Goal: Task Accomplishment & Management: Use online tool/utility

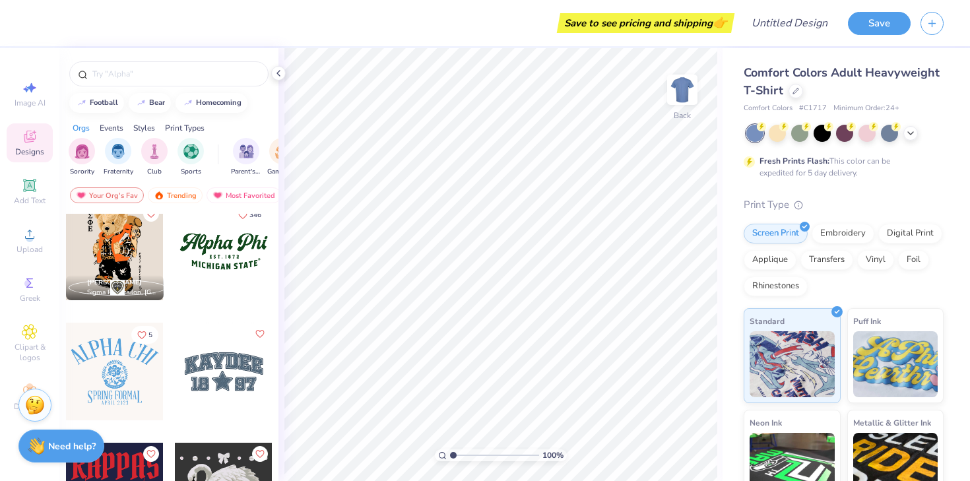
scroll to position [979, 0]
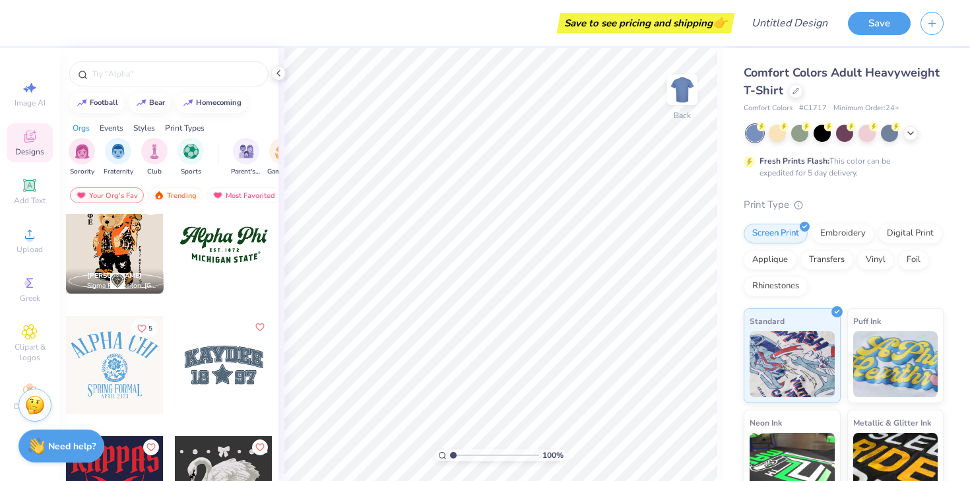
click at [200, 352] on div at bounding box center [224, 365] width 98 height 98
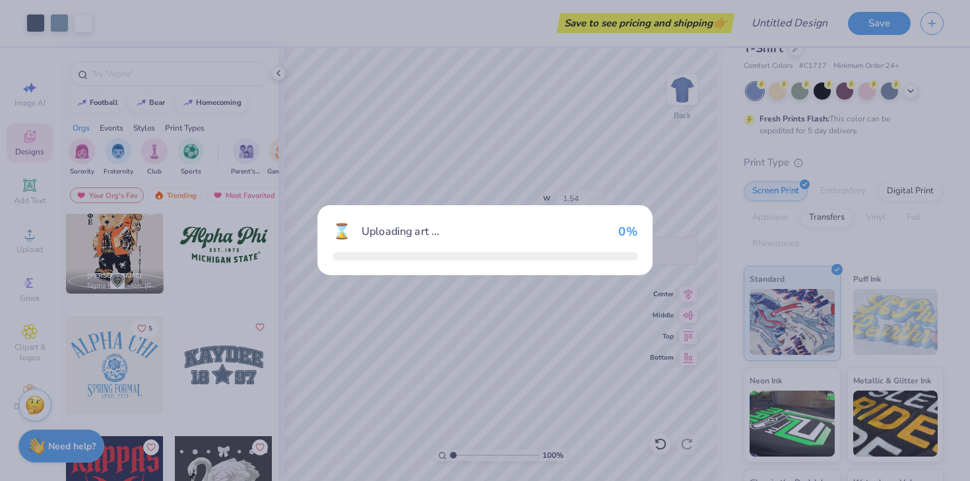
scroll to position [901, 0]
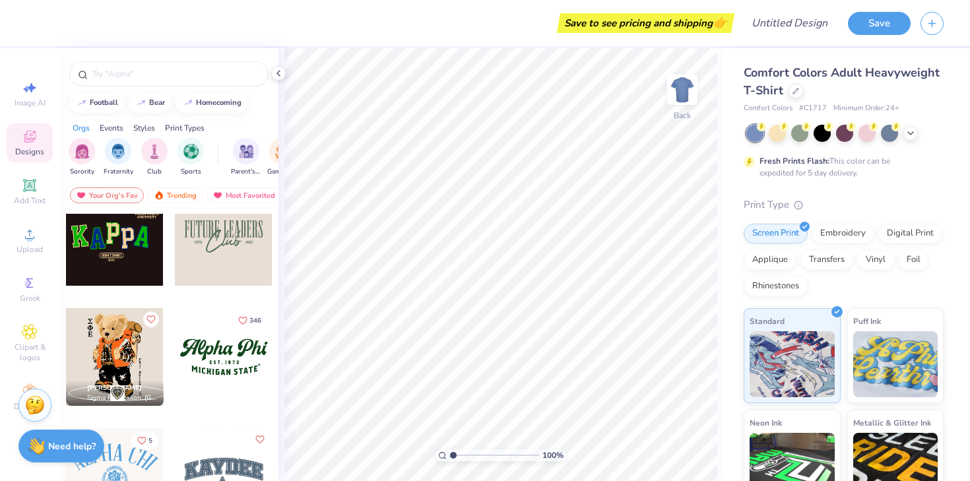
scroll to position [898, 0]
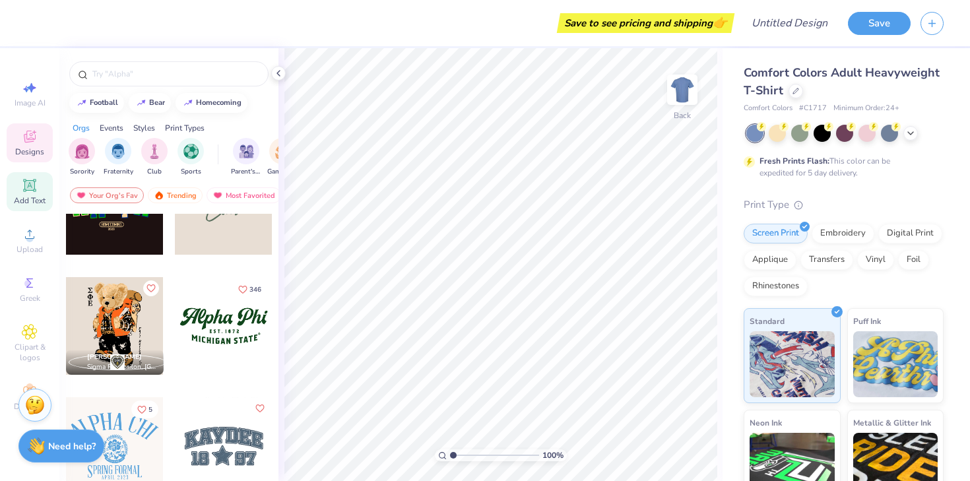
click at [31, 185] on icon at bounding box center [29, 185] width 10 height 10
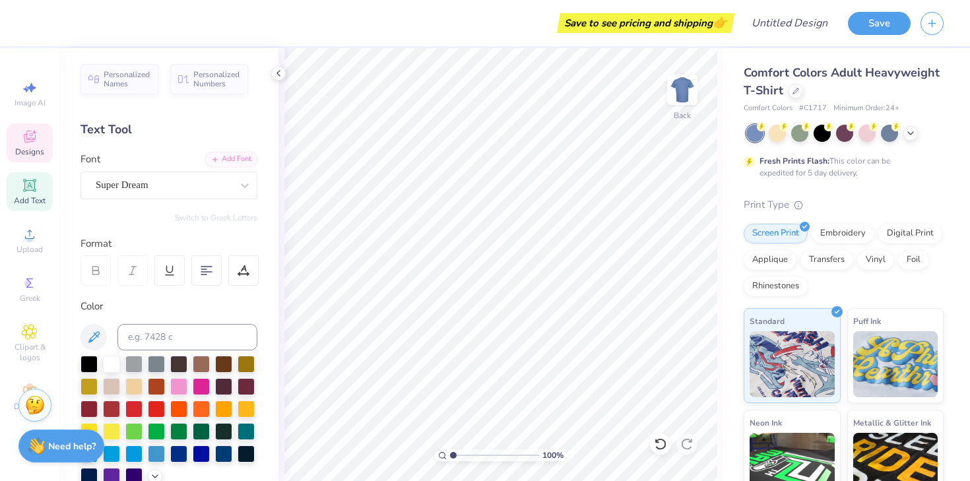
click at [21, 139] on div "Designs" at bounding box center [30, 142] width 46 height 39
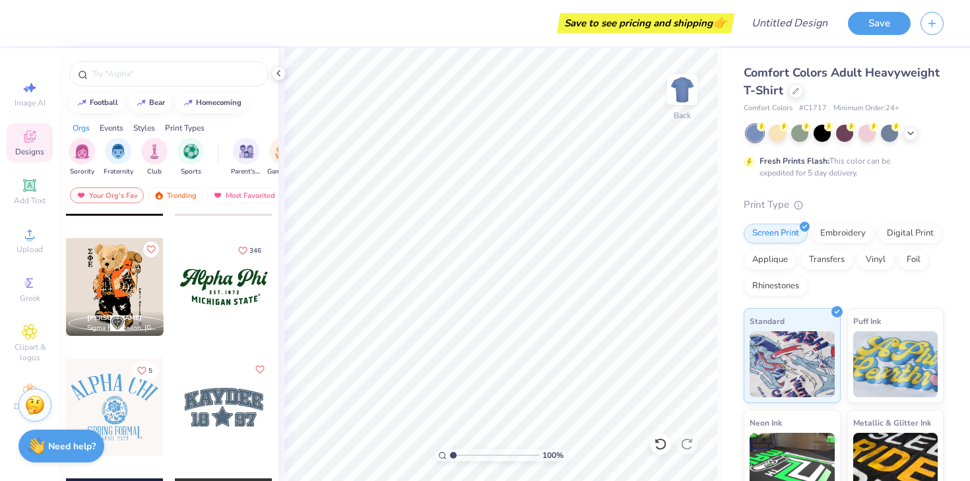
scroll to position [938, 0]
click at [199, 284] on div at bounding box center [224, 287] width 98 height 98
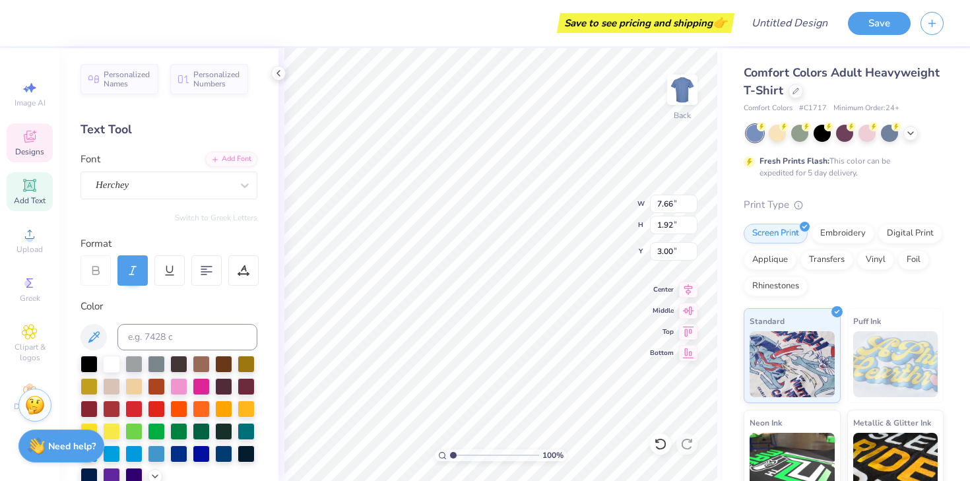
type textarea "Phi"
type textarea "[PERSON_NAME]"
type textarea "Dance Company"
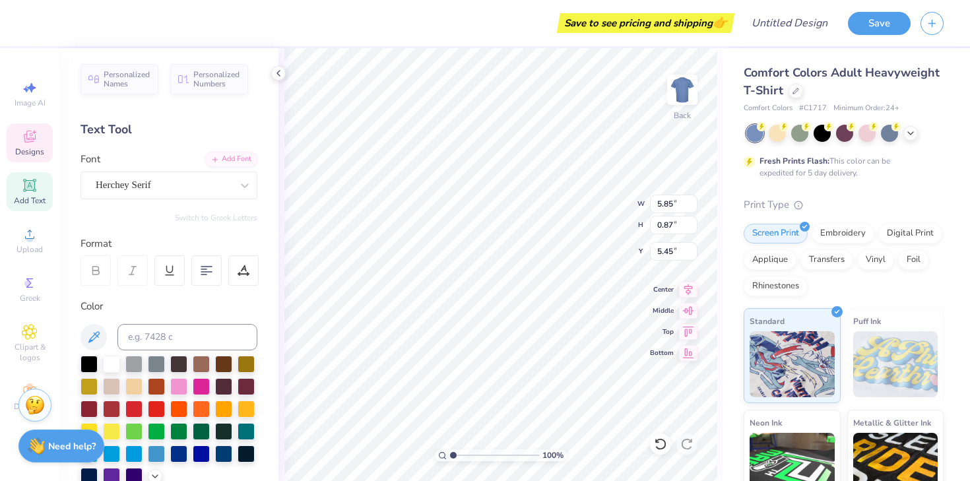
scroll to position [1, 3]
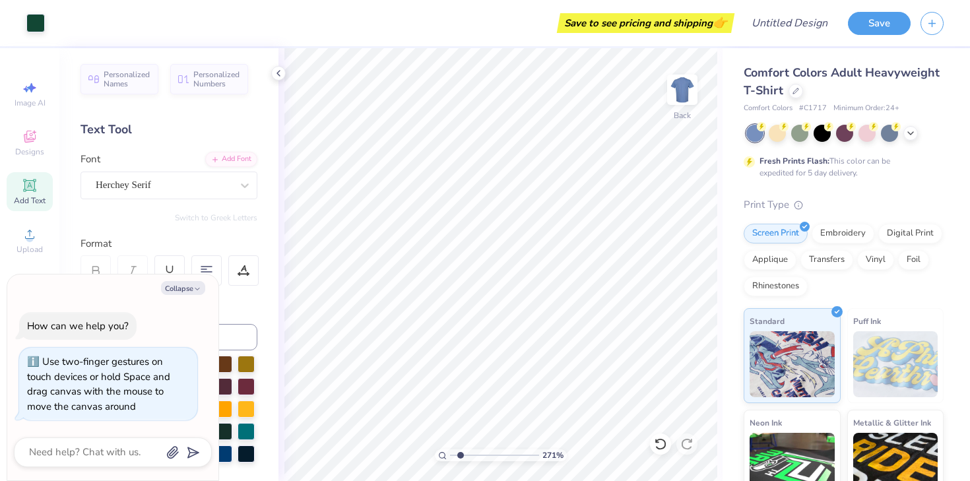
type input "2.71"
type textarea "x"
drag, startPoint x: 454, startPoint y: 455, endPoint x: 464, endPoint y: 453, distance: 10.1
type input "2.28"
click at [464, 453] on input "range" at bounding box center [494, 455] width 89 height 12
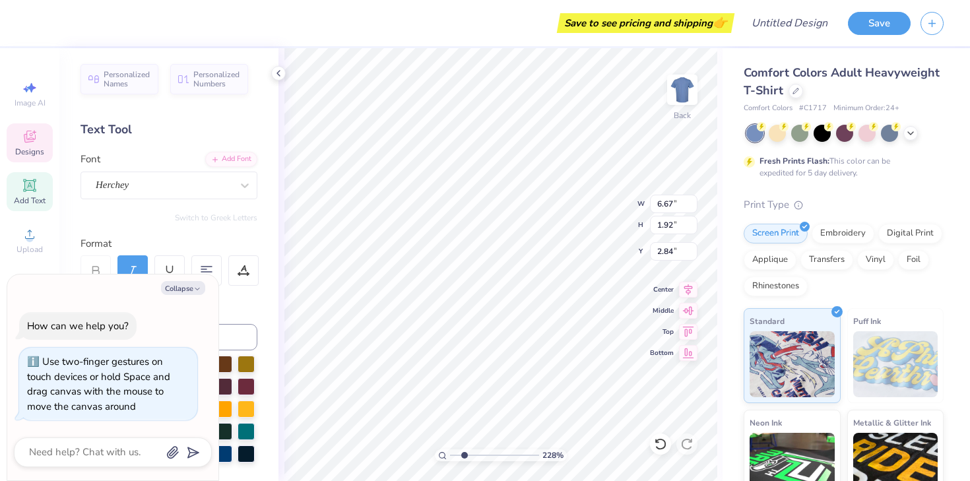
type textarea "x"
drag, startPoint x: 463, startPoint y: 457, endPoint x: 455, endPoint y: 455, distance: 8.2
type input "1.26"
click at [455, 455] on input "range" at bounding box center [494, 455] width 89 height 12
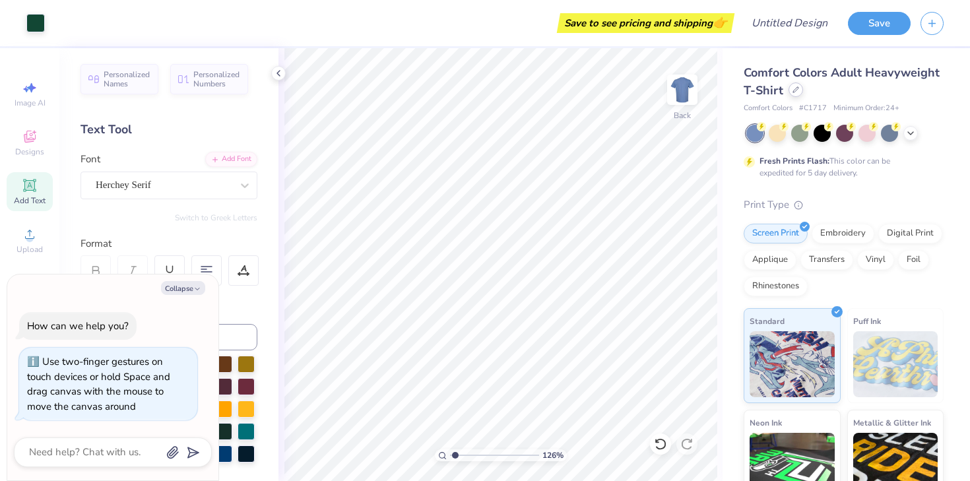
click at [799, 86] on div at bounding box center [796, 89] width 15 height 15
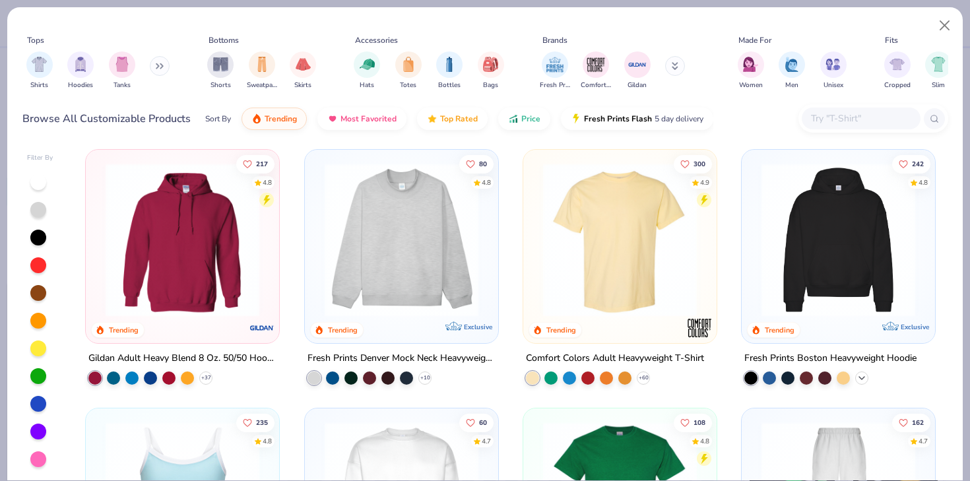
click at [859, 379] on icon at bounding box center [862, 378] width 11 height 11
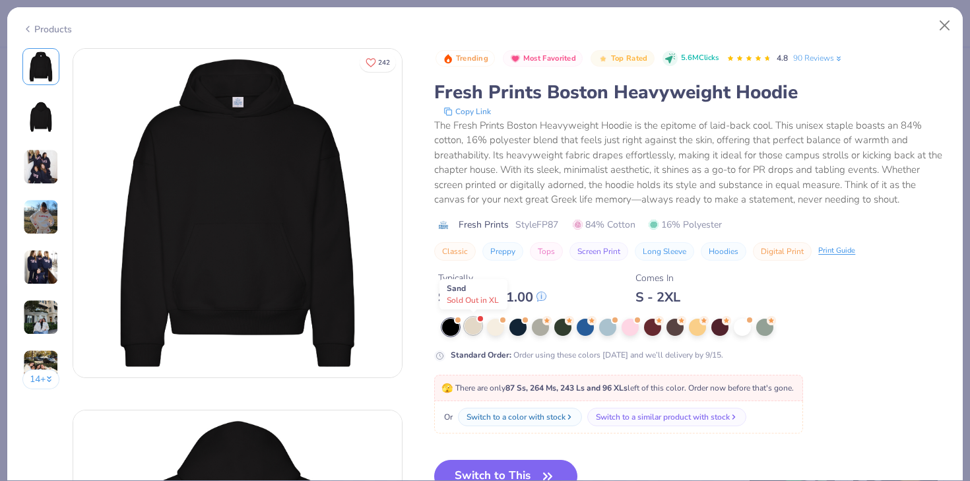
click at [474, 326] on div at bounding box center [473, 325] width 17 height 17
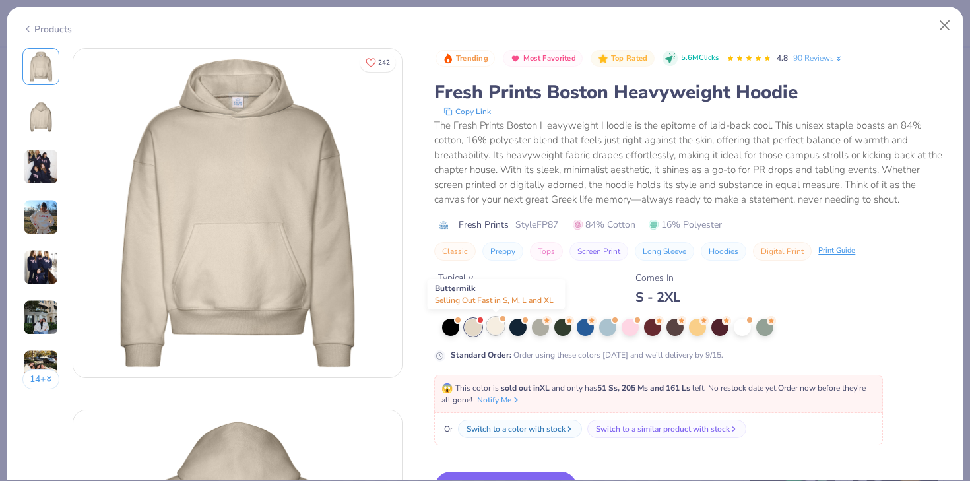
click at [496, 329] on div at bounding box center [495, 325] width 17 height 17
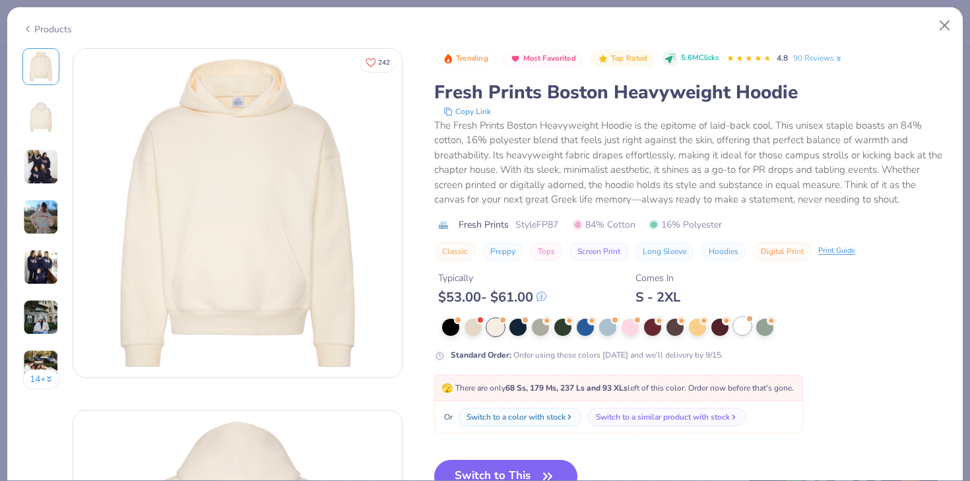
click at [746, 329] on div at bounding box center [742, 325] width 17 height 17
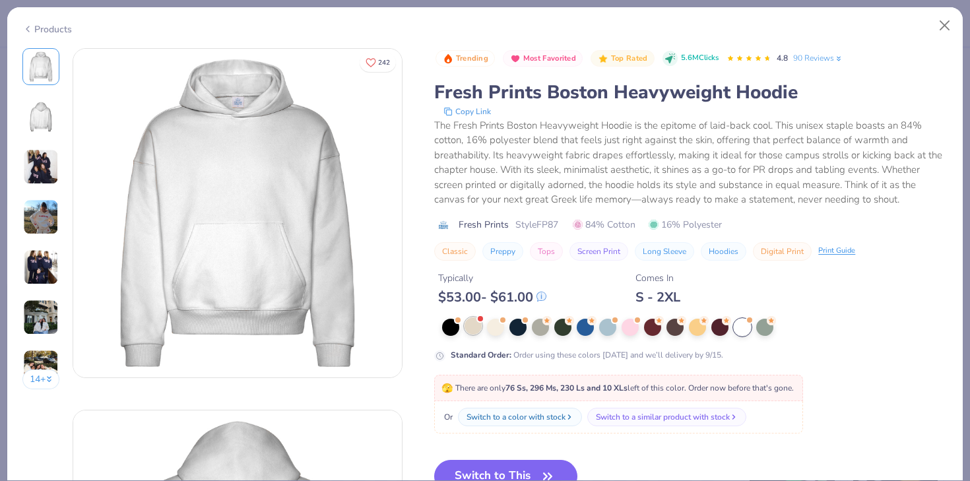
click at [482, 329] on div at bounding box center [473, 325] width 17 height 17
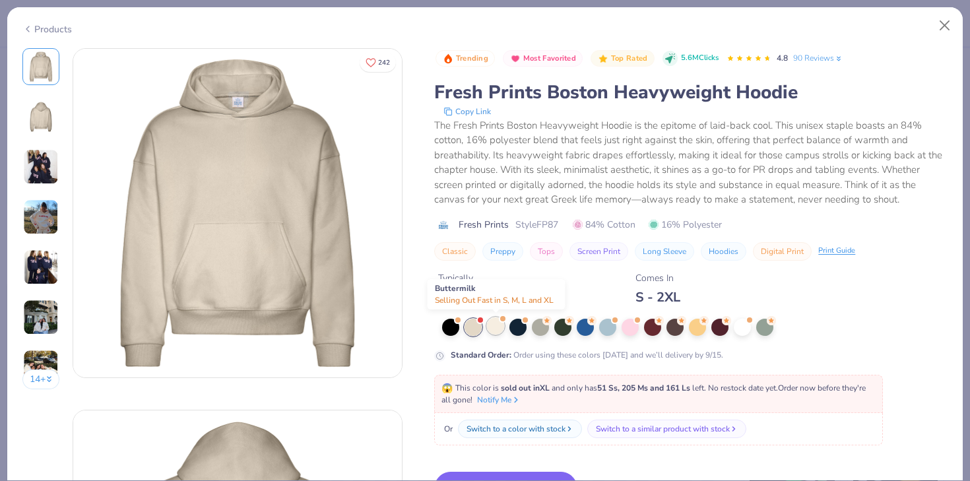
click at [497, 331] on div at bounding box center [495, 325] width 17 height 17
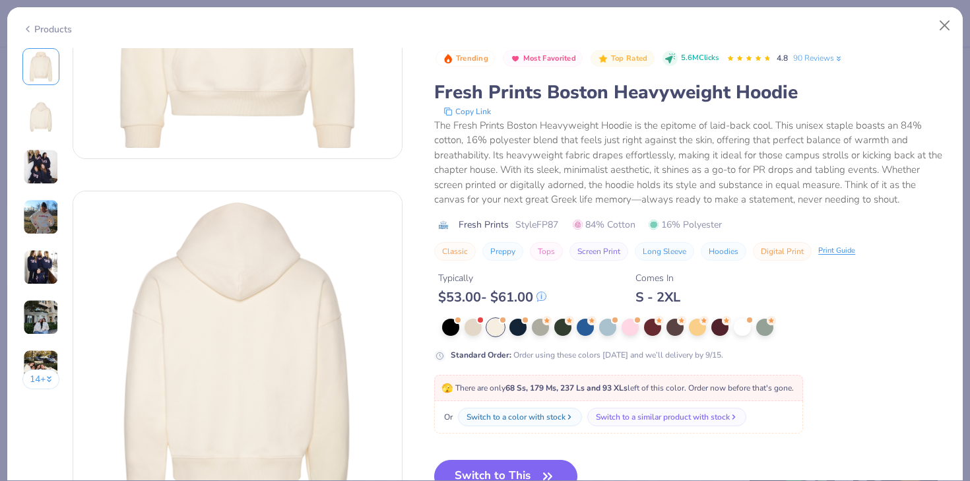
scroll to position [236, 0]
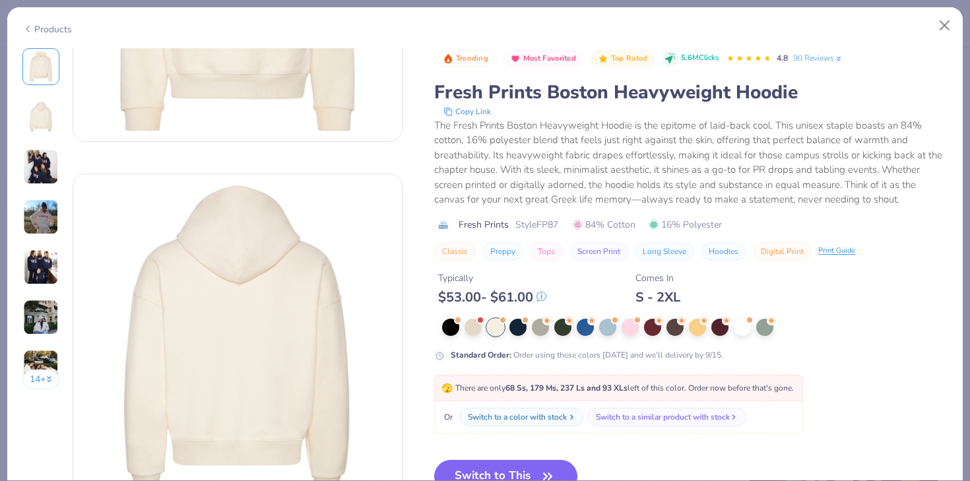
click at [499, 420] on div "Switch to a color with stock" at bounding box center [517, 417] width 99 height 12
click at [653, 414] on div "Switch to a similar product with stock" at bounding box center [664, 417] width 134 height 12
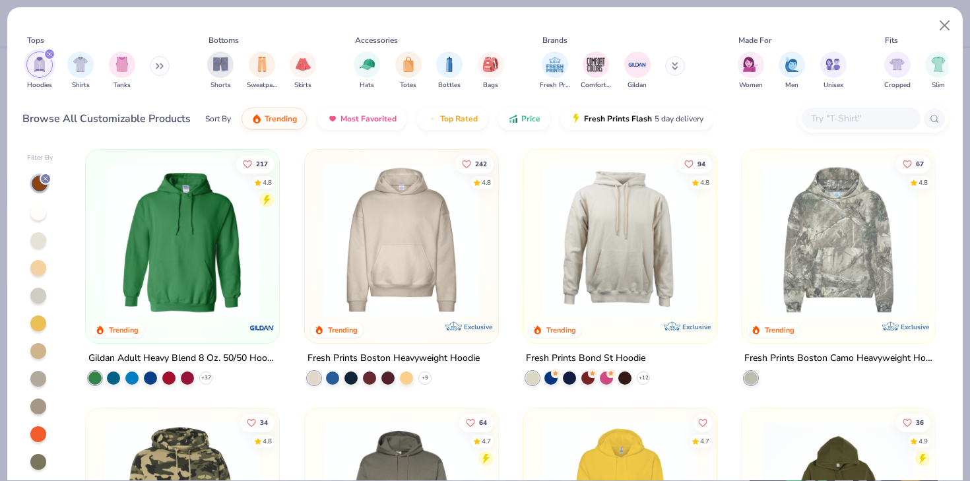
click at [368, 299] on img at bounding box center [401, 240] width 167 height 154
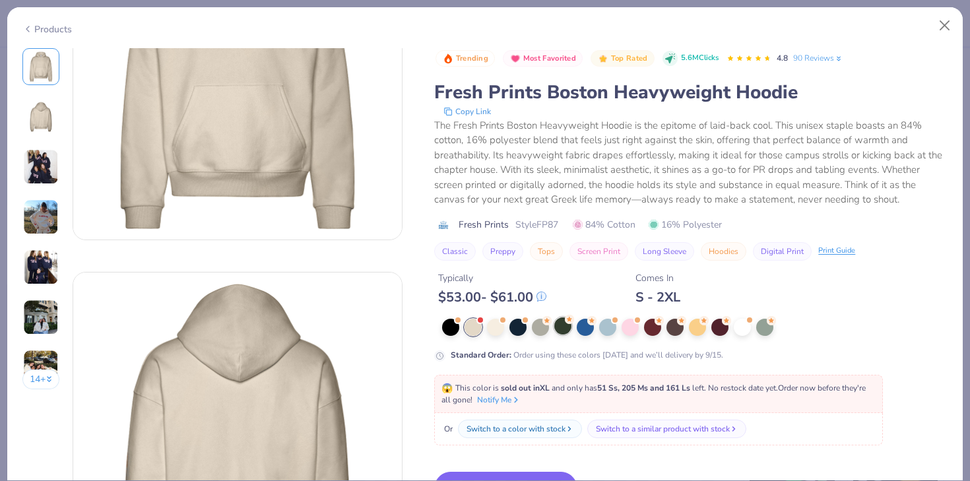
scroll to position [296, 0]
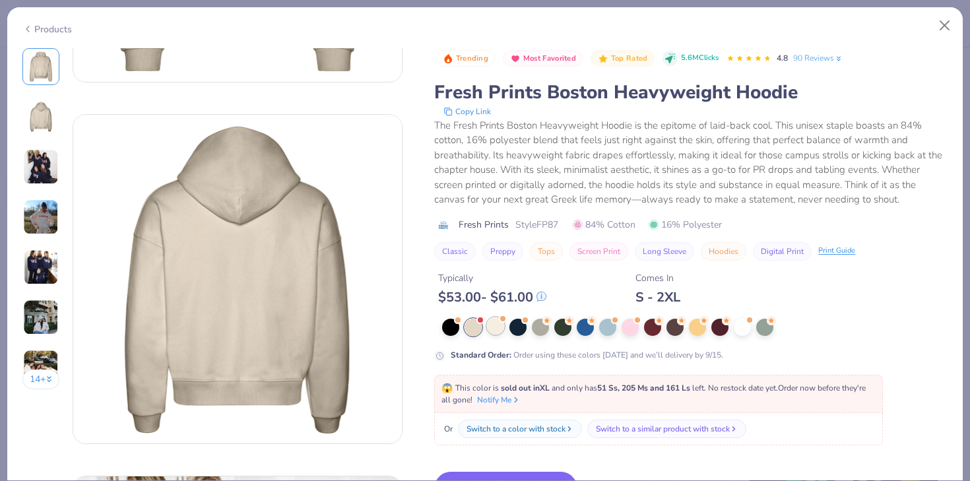
click at [497, 331] on div at bounding box center [495, 325] width 17 height 17
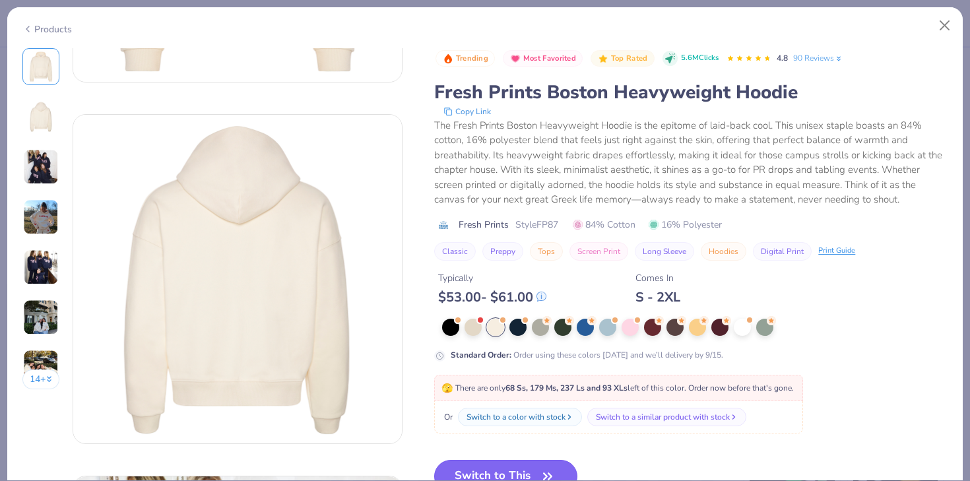
click at [484, 465] on button "Switch to This" at bounding box center [505, 476] width 143 height 33
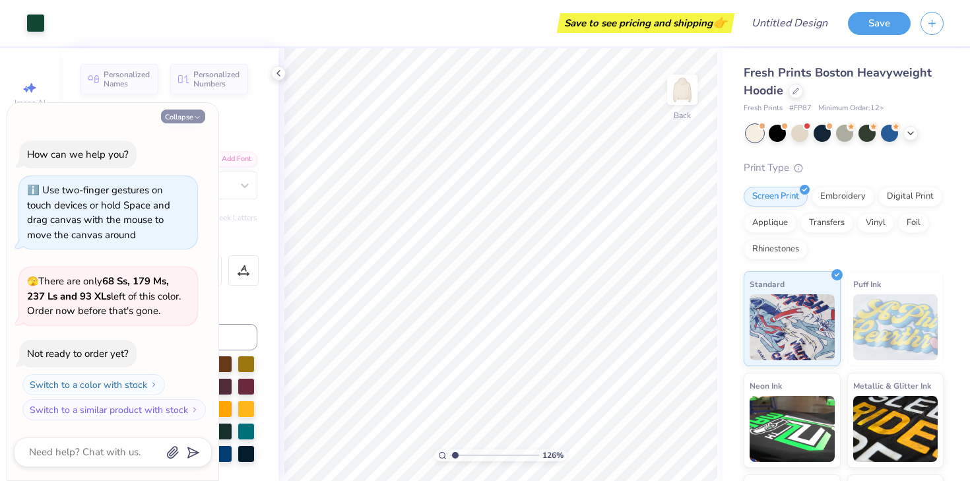
click at [200, 116] on icon "button" at bounding box center [197, 118] width 8 height 8
type textarea "x"
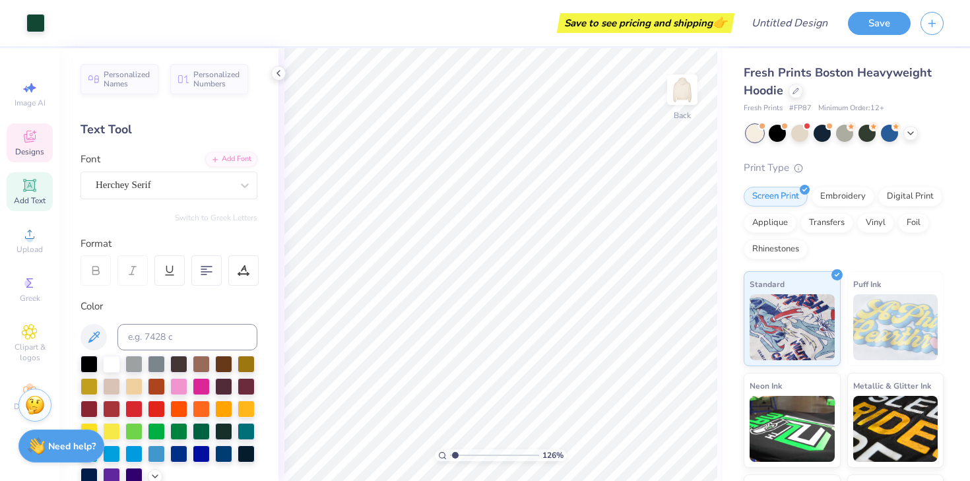
click at [29, 130] on icon at bounding box center [30, 137] width 16 height 16
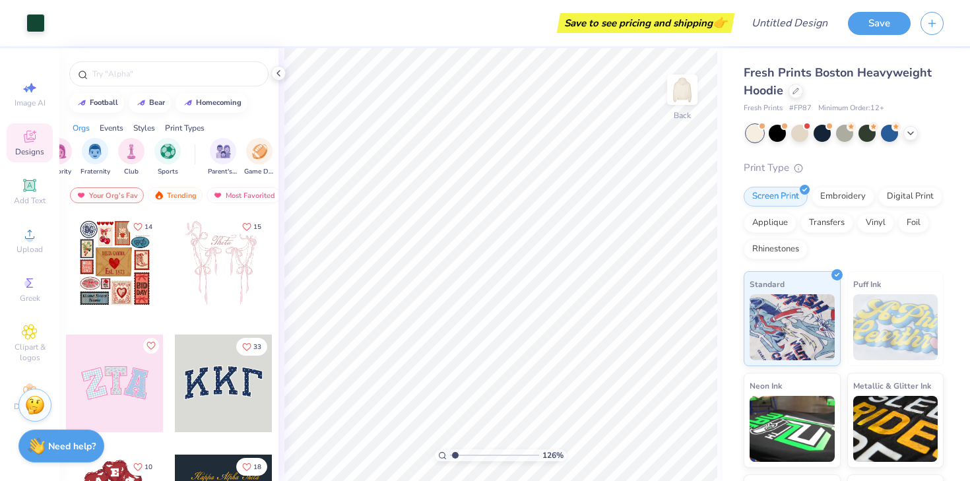
scroll to position [0, 29]
click at [129, 154] on img "filter for Club" at bounding box center [125, 150] width 15 height 15
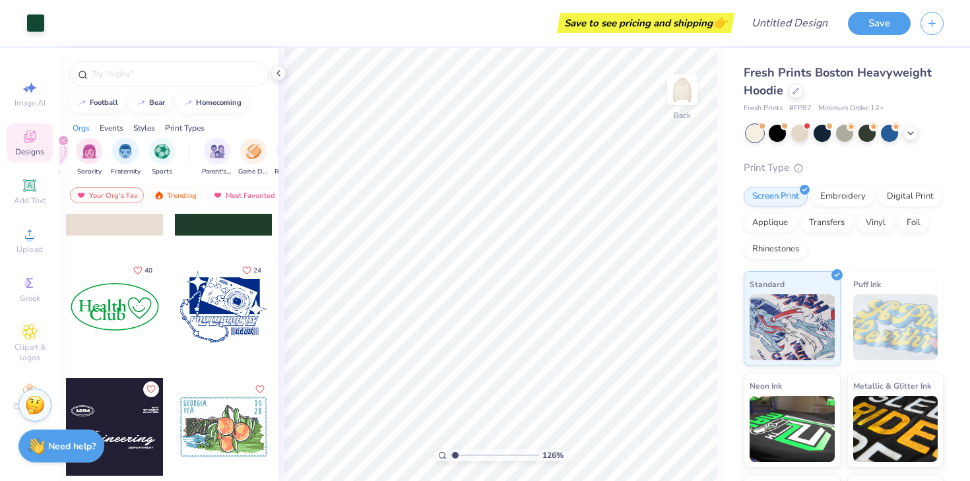
scroll to position [195, 0]
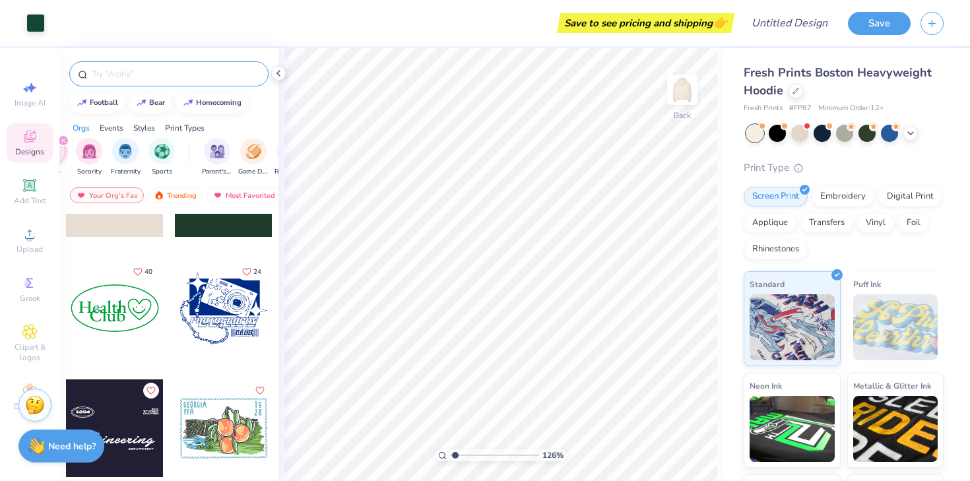
click at [125, 77] on input "text" at bounding box center [175, 73] width 169 height 13
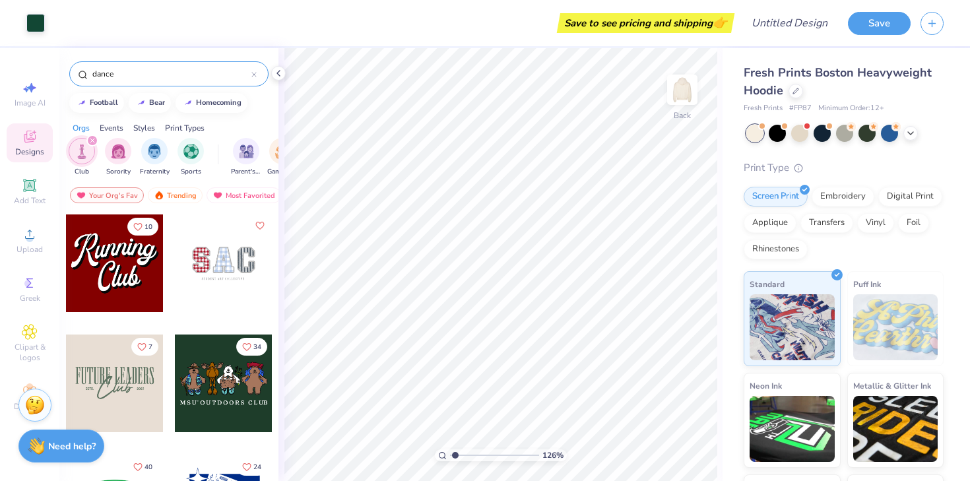
type input "dance"
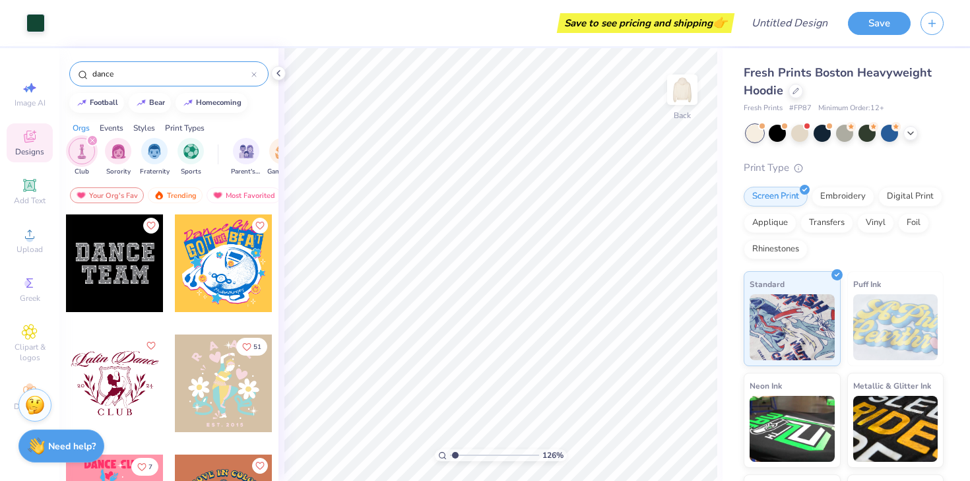
click at [108, 273] on div at bounding box center [115, 263] width 98 height 98
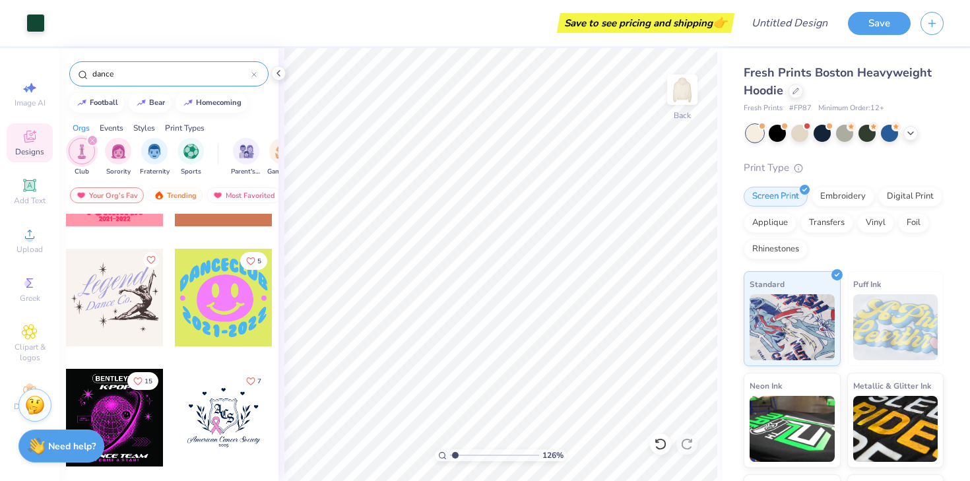
scroll to position [317, 0]
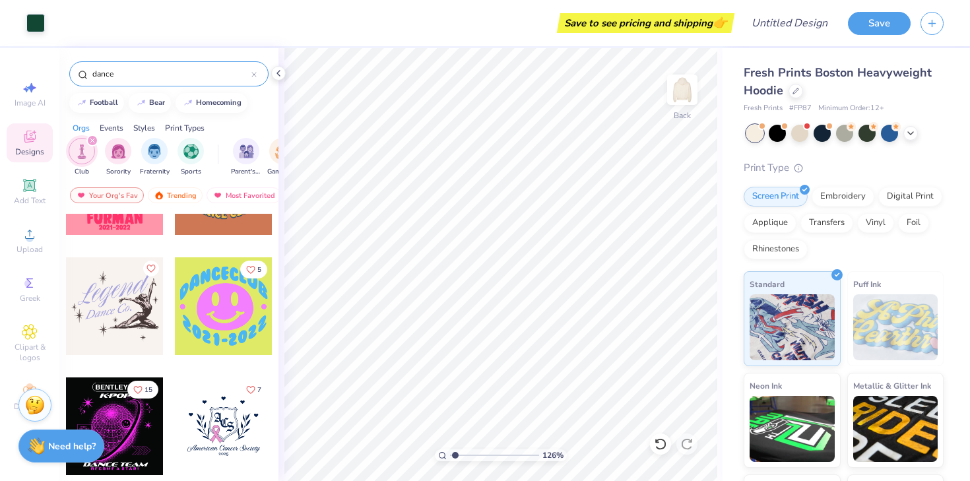
click at [121, 313] on div at bounding box center [115, 306] width 98 height 98
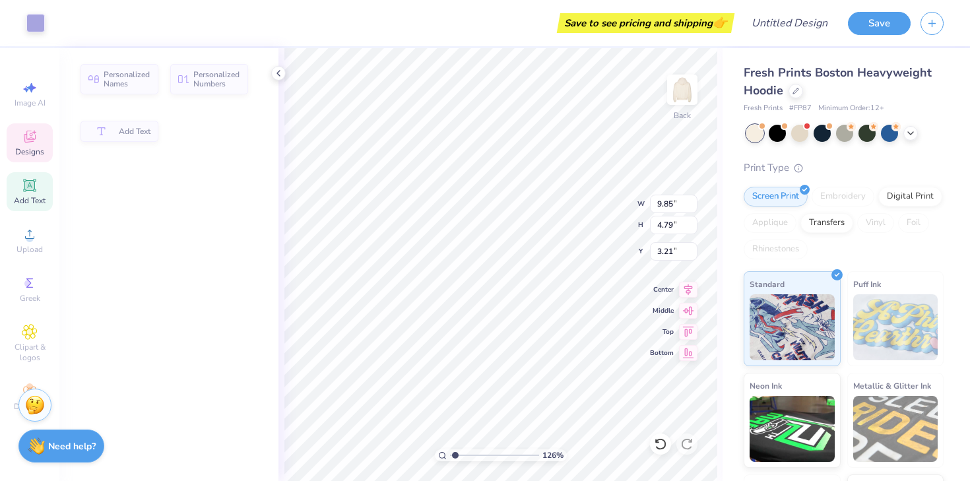
type input "3.00"
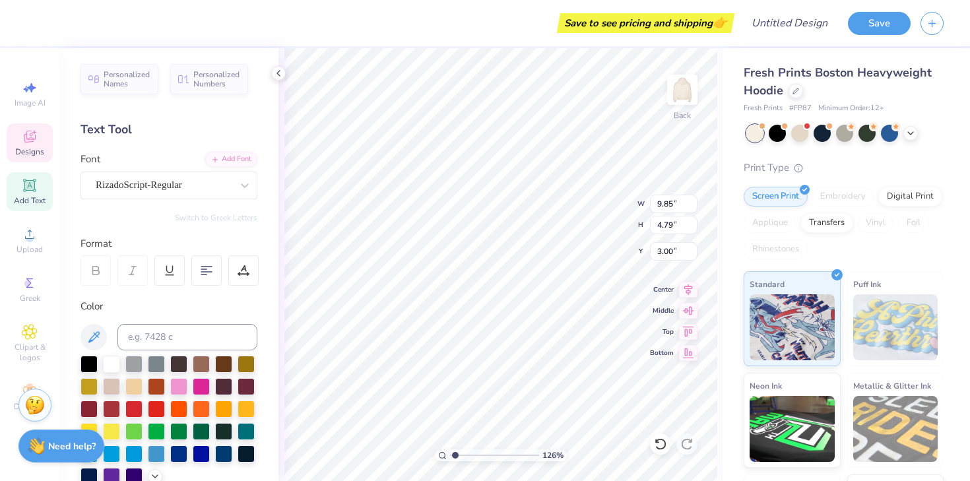
scroll to position [0, 0]
type textarea "[PERSON_NAME]"
type input "3.00"
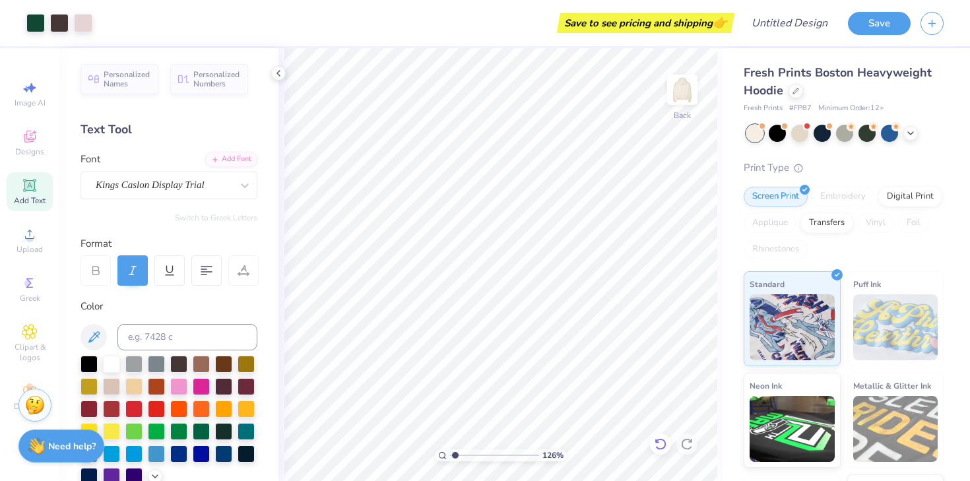
drag, startPoint x: 669, startPoint y: 444, endPoint x: 658, endPoint y: 441, distance: 11.5
click at [669, 444] on div at bounding box center [660, 444] width 21 height 21
click at [668, 444] on div at bounding box center [660, 444] width 21 height 21
click at [658, 441] on icon at bounding box center [660, 444] width 13 height 13
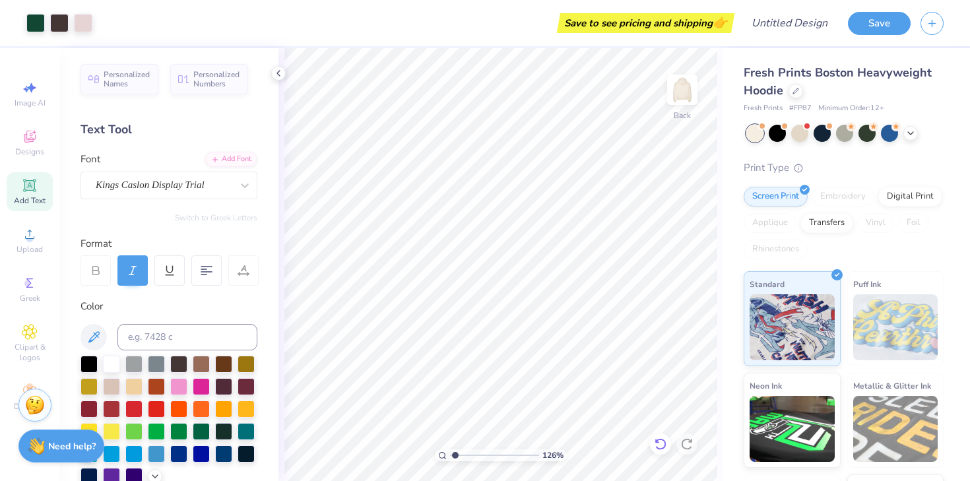
click at [658, 441] on icon at bounding box center [660, 444] width 13 height 13
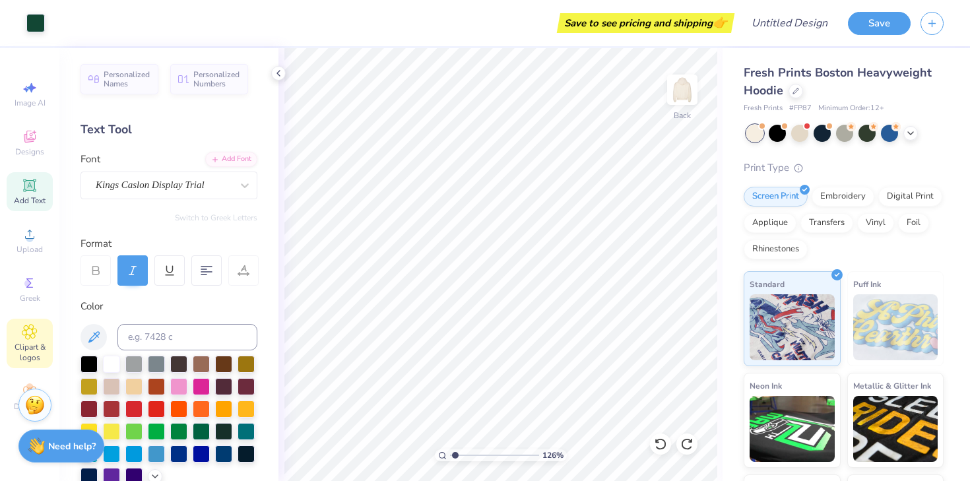
click at [34, 330] on icon at bounding box center [29, 332] width 15 height 16
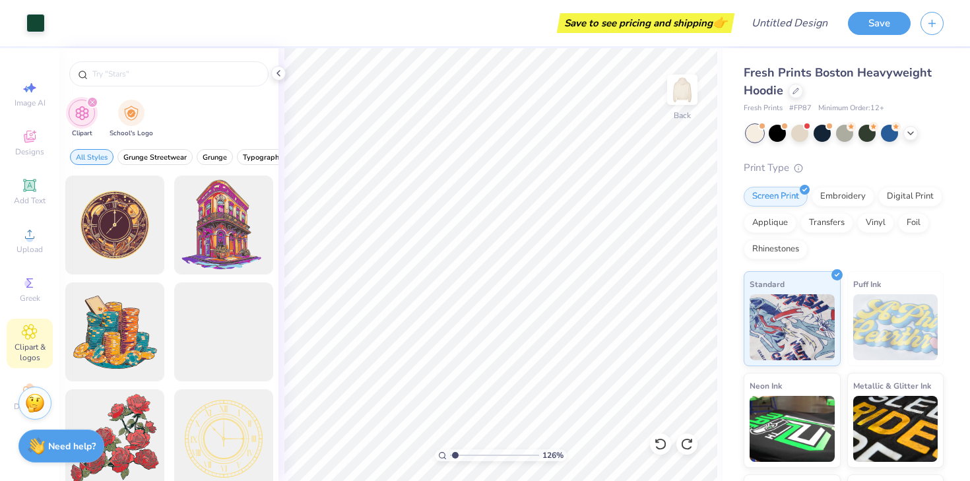
click at [28, 389] on div "Stuck? Our Art team will finish your design for free." at bounding box center [34, 403] width 33 height 33
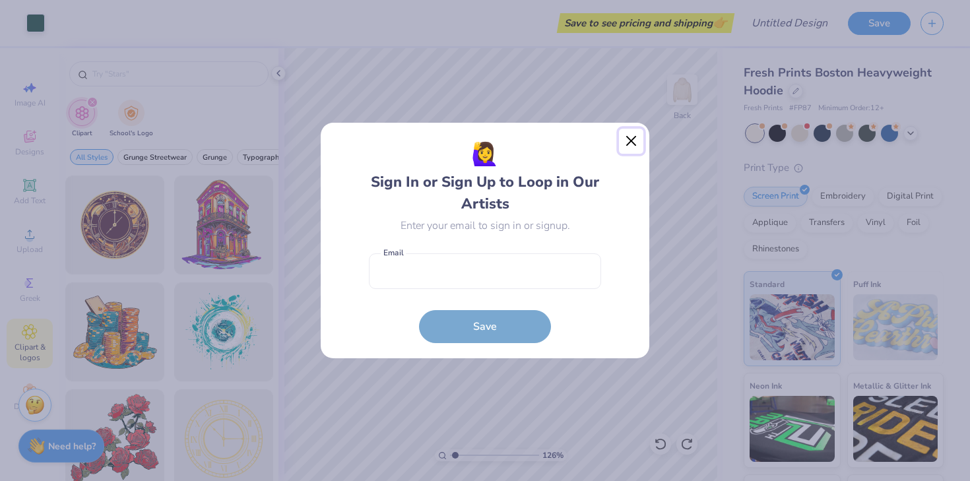
click at [637, 139] on button "Close" at bounding box center [631, 141] width 25 height 25
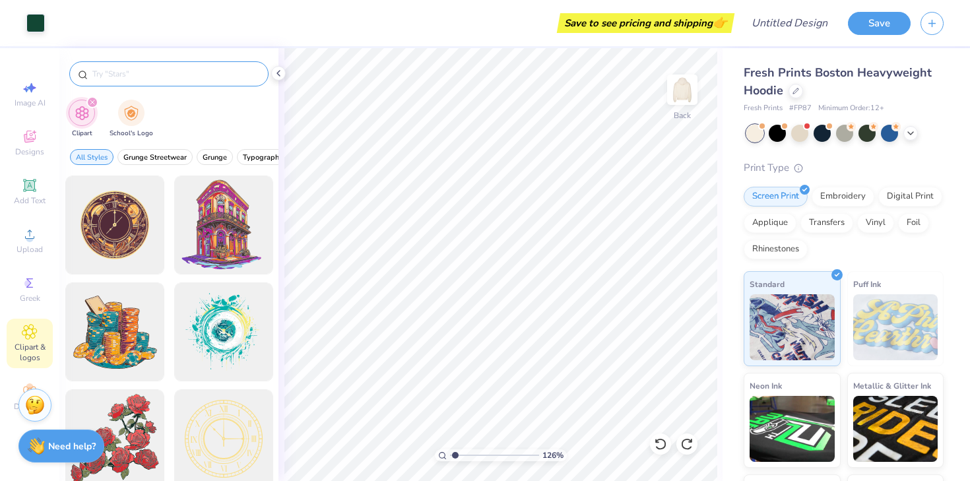
click at [151, 75] on input "text" at bounding box center [175, 73] width 169 height 13
type input "dance"
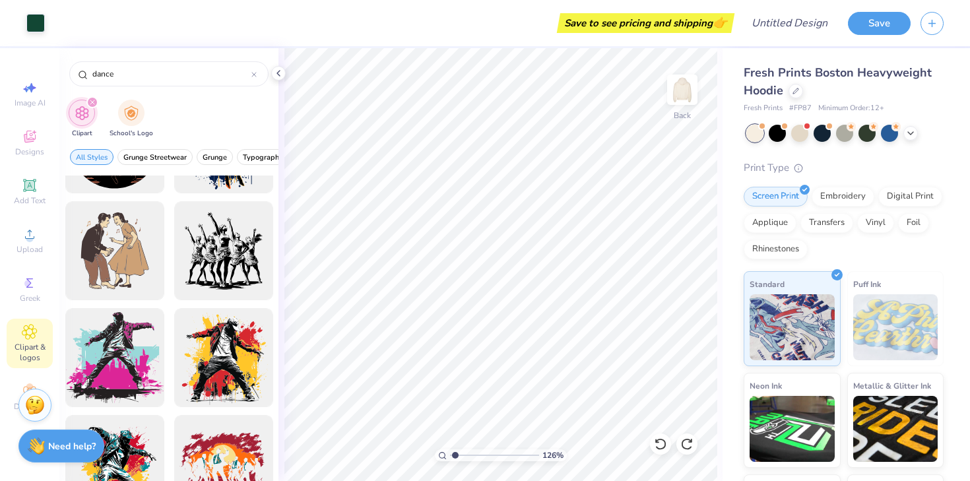
scroll to position [498, 0]
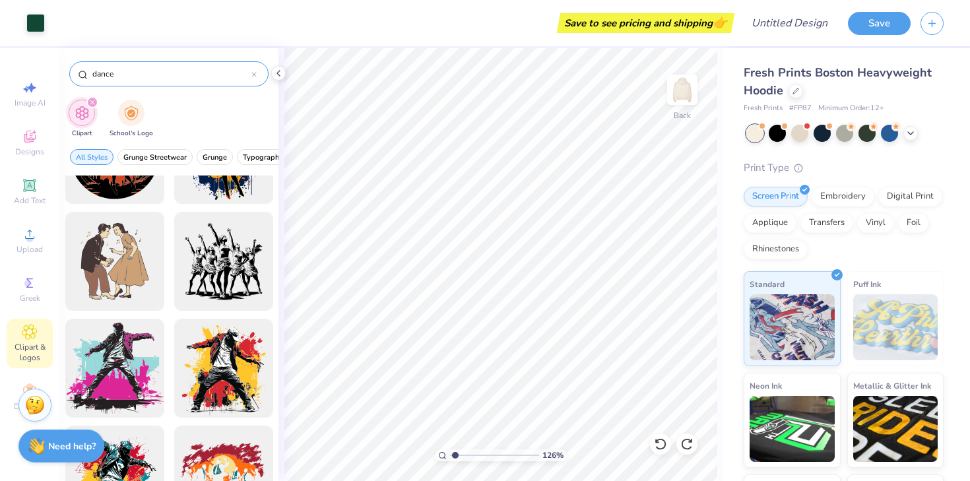
drag, startPoint x: 125, startPoint y: 74, endPoint x: 75, endPoint y: 66, distance: 50.8
click at [75, 66] on div "dance" at bounding box center [168, 73] width 199 height 25
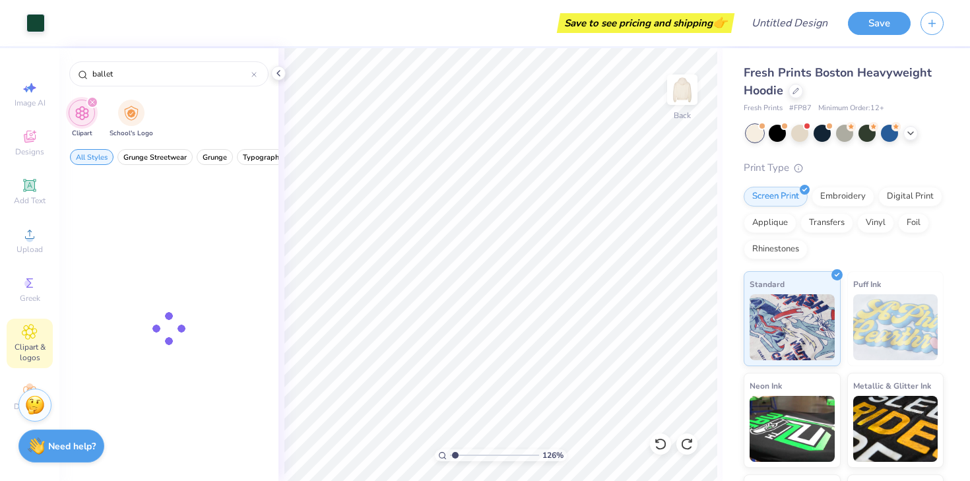
type input "ballet"
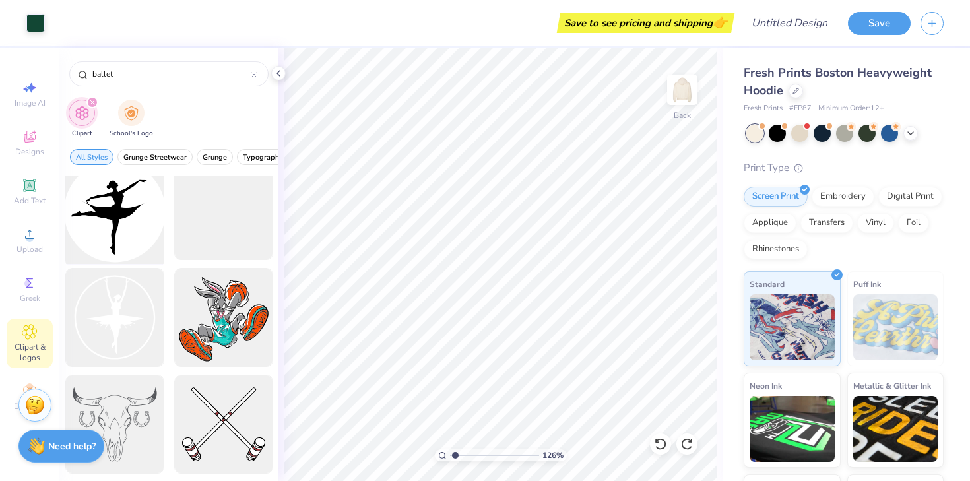
scroll to position [0, 0]
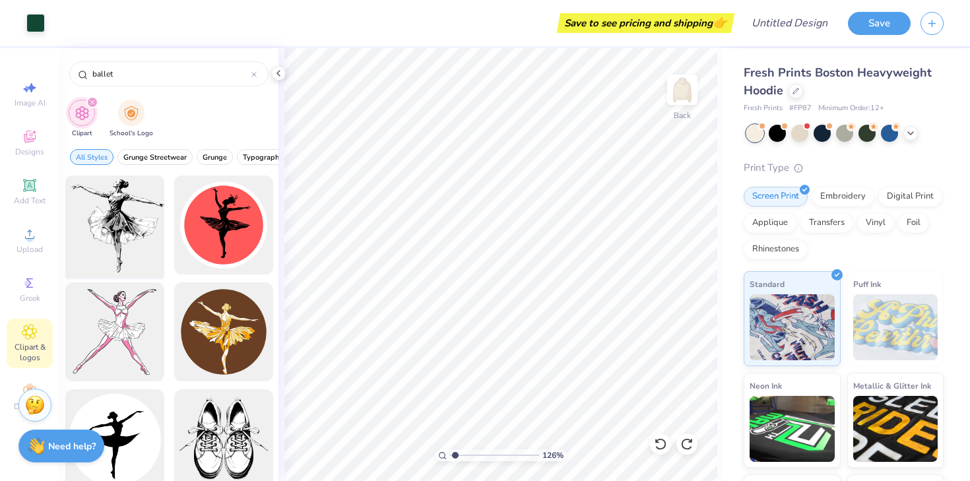
click at [135, 245] on div at bounding box center [114, 225] width 109 height 109
click at [15, 390] on div "Decorate" at bounding box center [30, 397] width 46 height 39
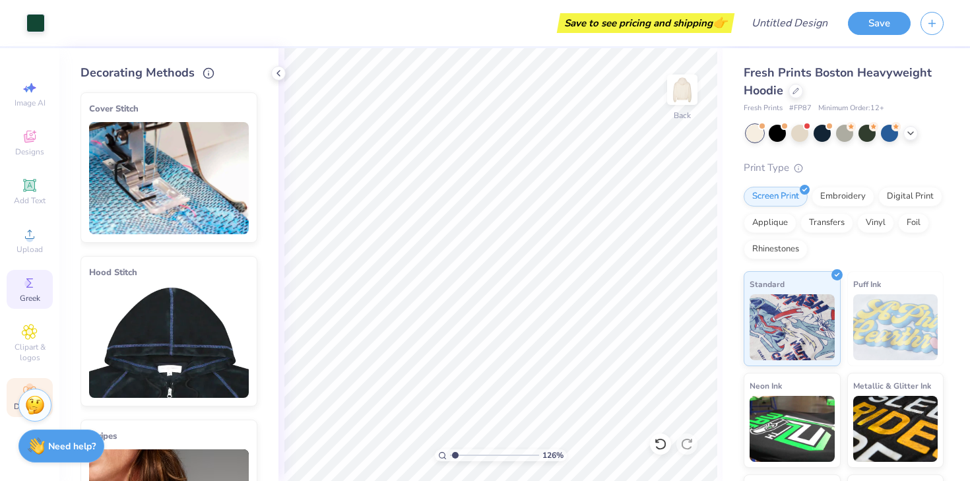
click at [27, 292] on div "Greek" at bounding box center [30, 289] width 46 height 39
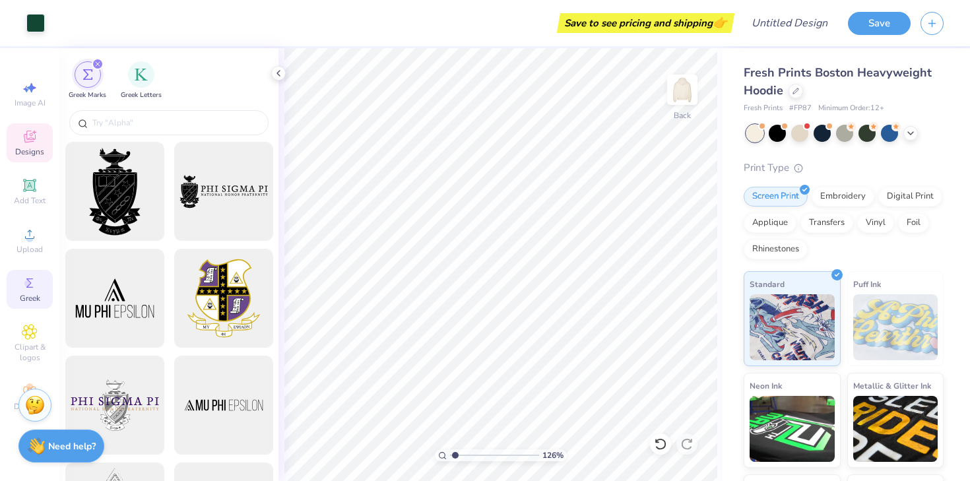
click at [38, 150] on span "Designs" at bounding box center [29, 152] width 29 height 11
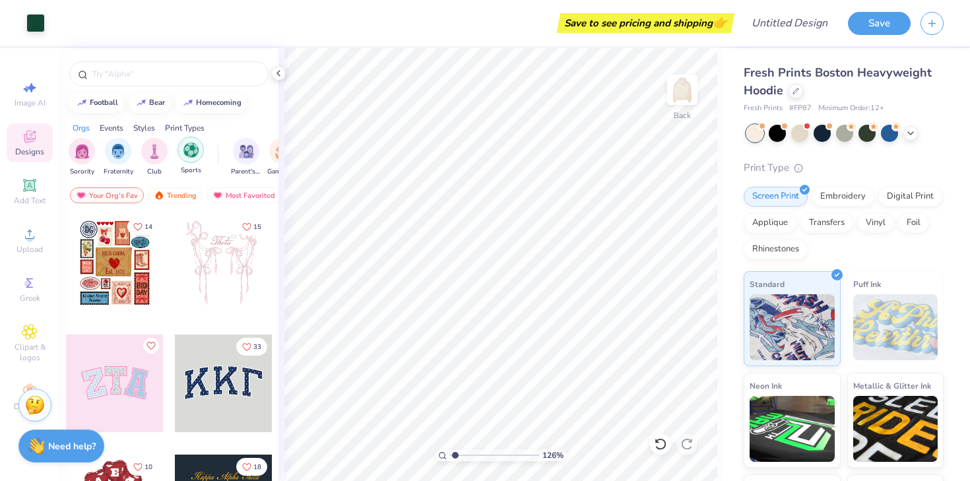
click at [190, 149] on img "filter for Sports" at bounding box center [190, 150] width 15 height 15
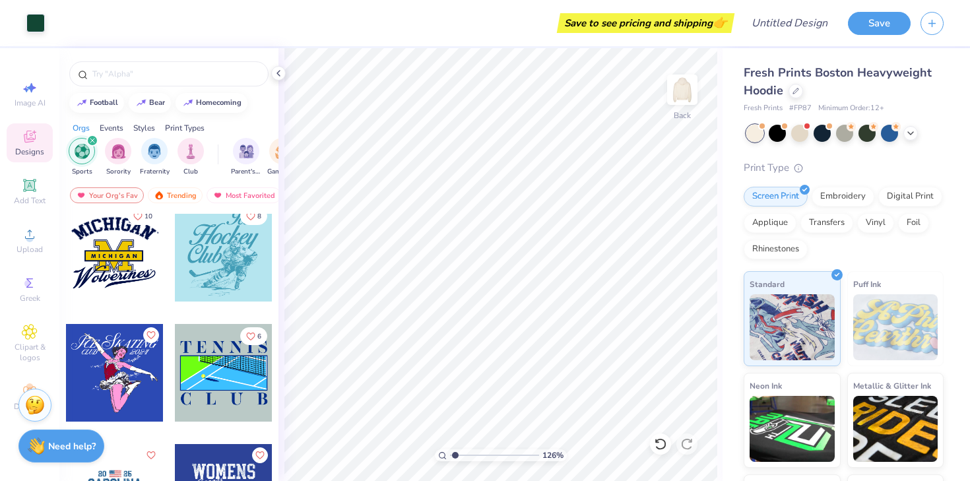
scroll to position [495, 0]
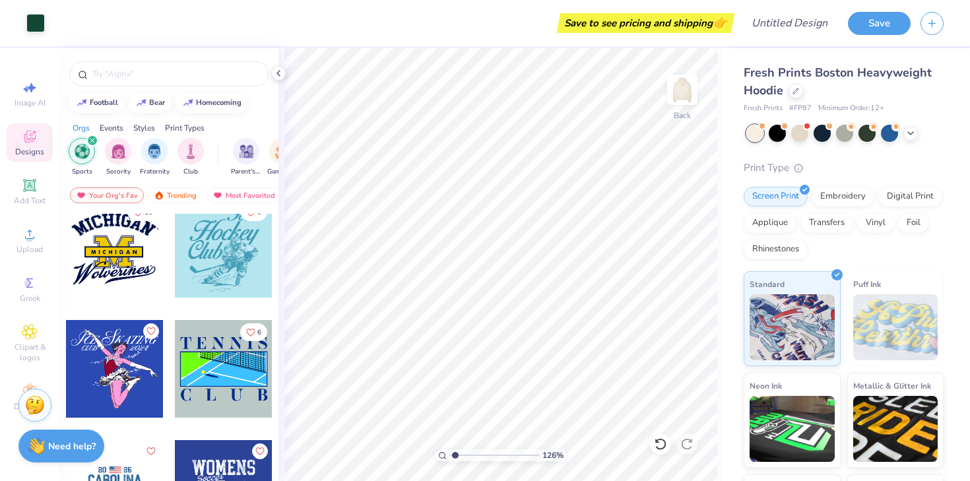
click at [221, 259] on div at bounding box center [224, 249] width 98 height 98
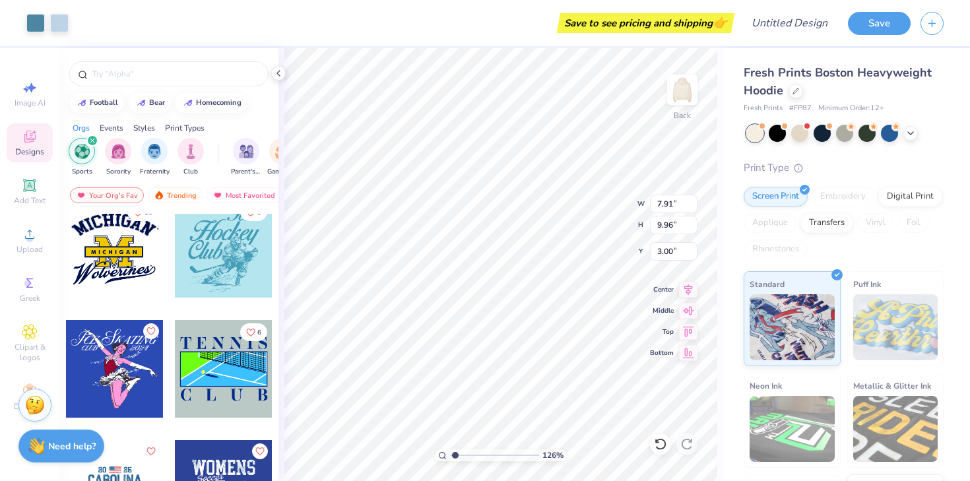
click at [597, 220] on div "126 % Back W 7.91 7.91 " H 9.96 9.96 " Y 3.00 3.00 " Center Middle Top Bottom" at bounding box center [500, 264] width 444 height 433
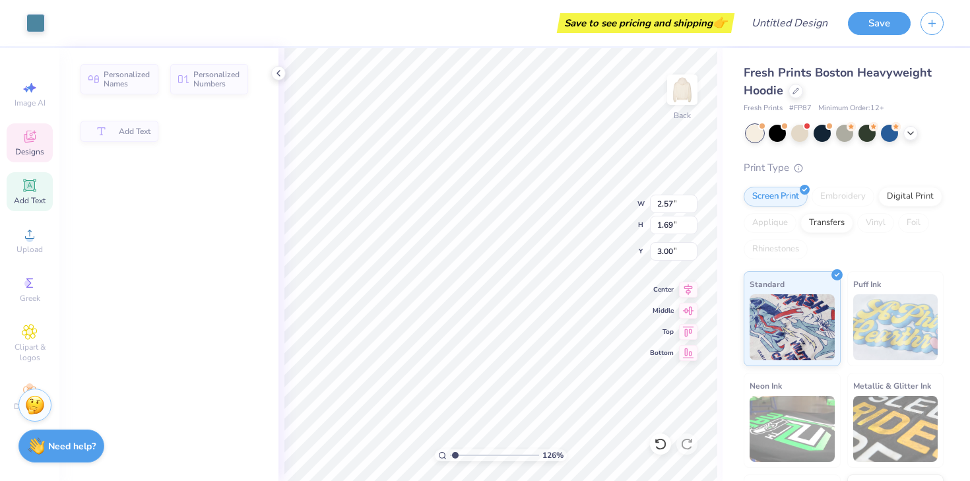
type input "2.57"
type input "1.69"
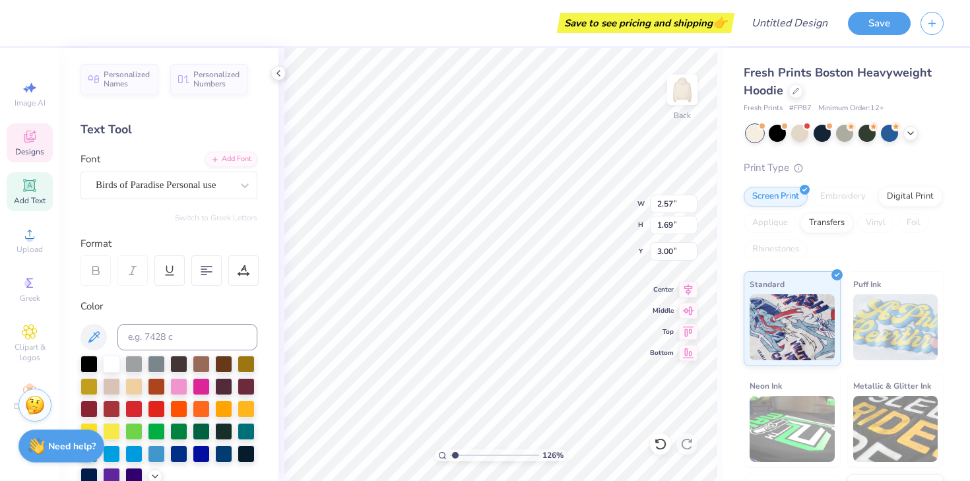
type textarea "I"
type textarea "C"
click at [593, 202] on div "126 % Back W 2.57 2.57 " H 1.69 1.69 " Y 3.00 3.00 " Center Middle Top Bottom" at bounding box center [500, 264] width 444 height 433
type textarea "[PERSON_NAME]"
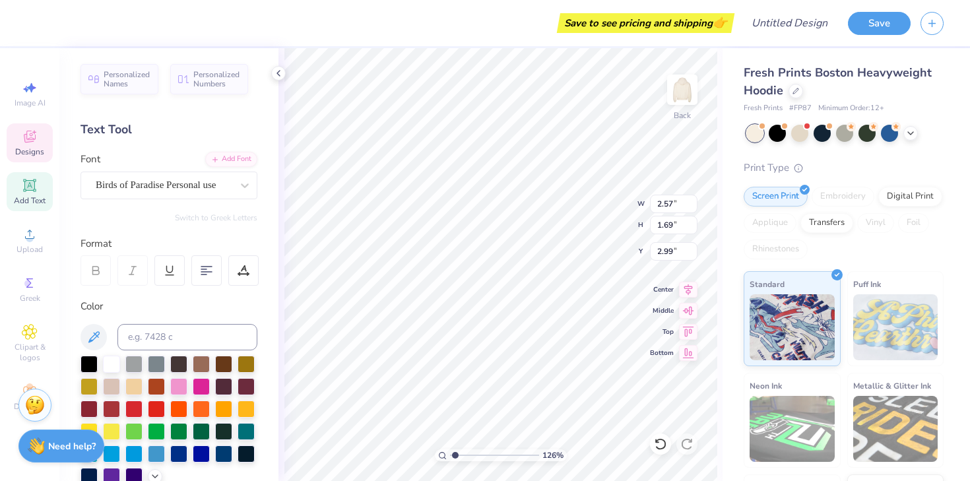
scroll to position [0, 1]
type input "7.62"
type input "2.90"
type input "4.83"
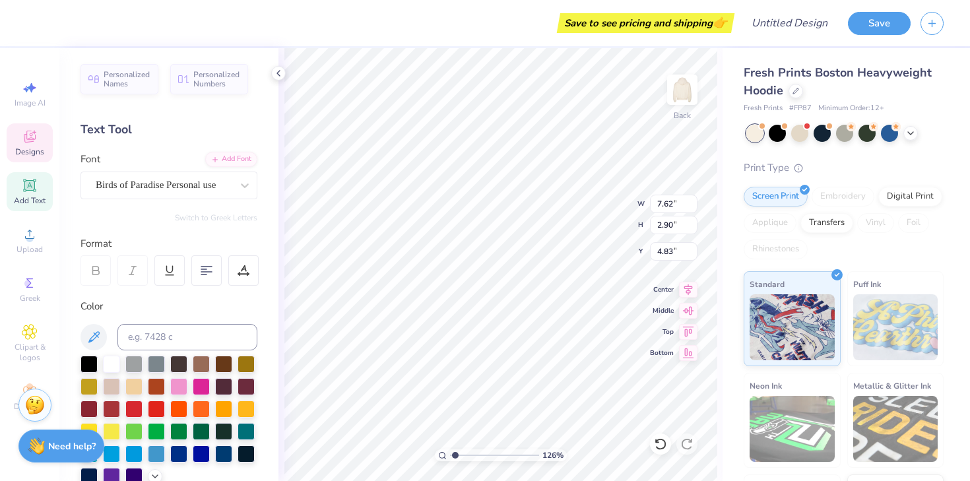
type textarea "[PERSON_NAME]"
type input "5.47"
type input "3.02"
type input "4.92"
type input "7.87"
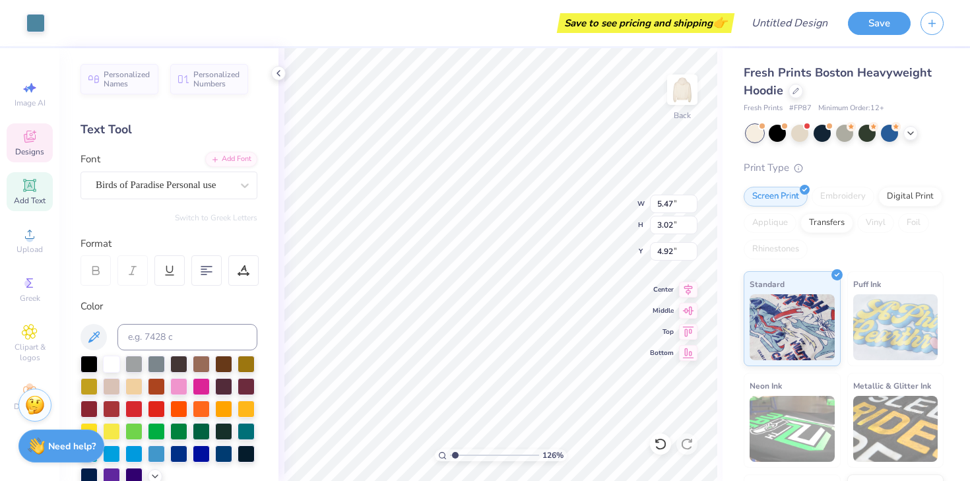
type input "6.53"
type input "6.43"
type input "5.47"
type input "3.02"
type input "4.92"
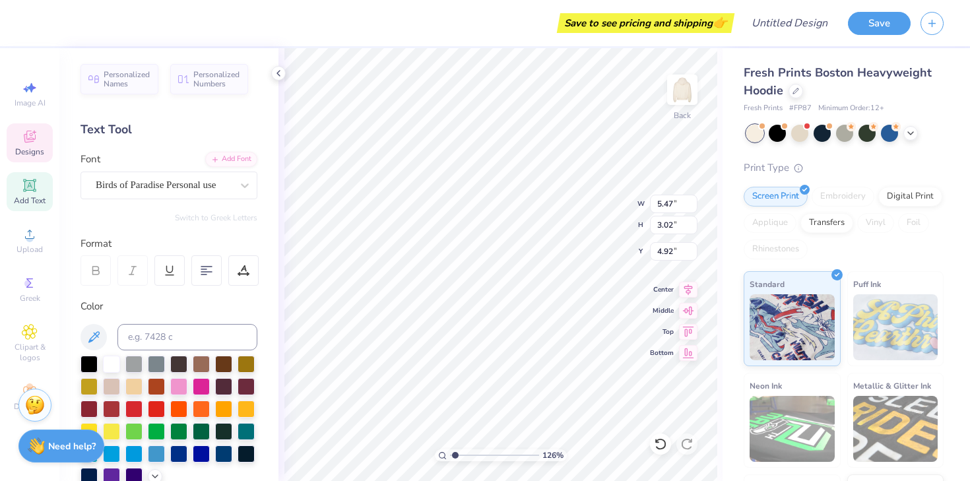
type textarea "Dance"
type textarea "Company"
type input "7.19"
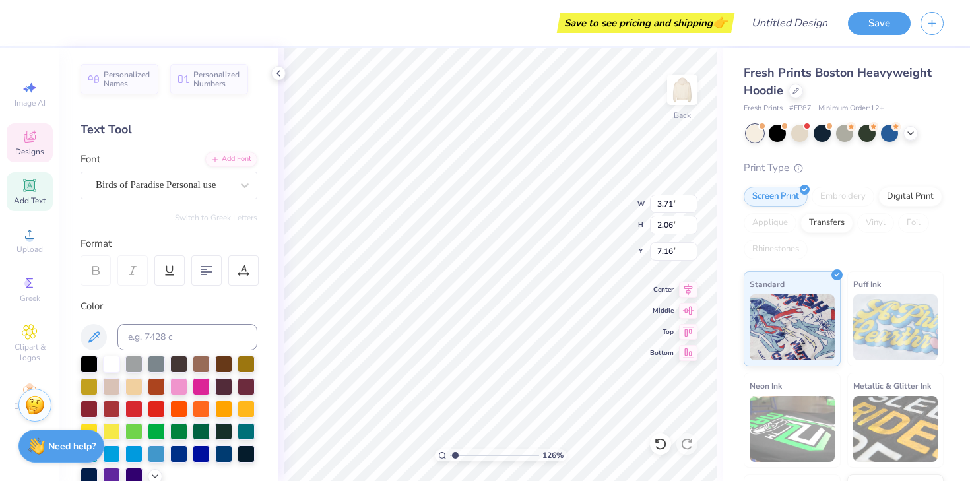
type input "2.45"
type input "4.72"
click at [30, 335] on icon at bounding box center [29, 332] width 7 height 7
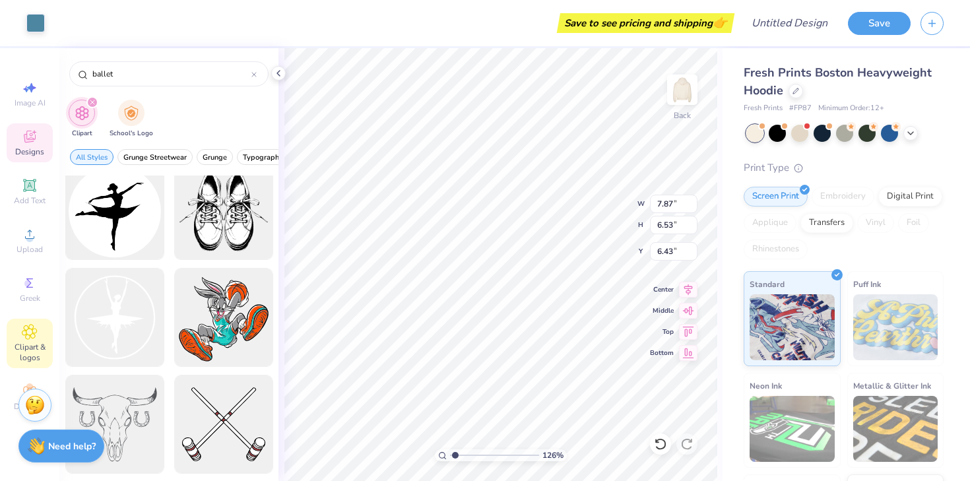
scroll to position [0, 0]
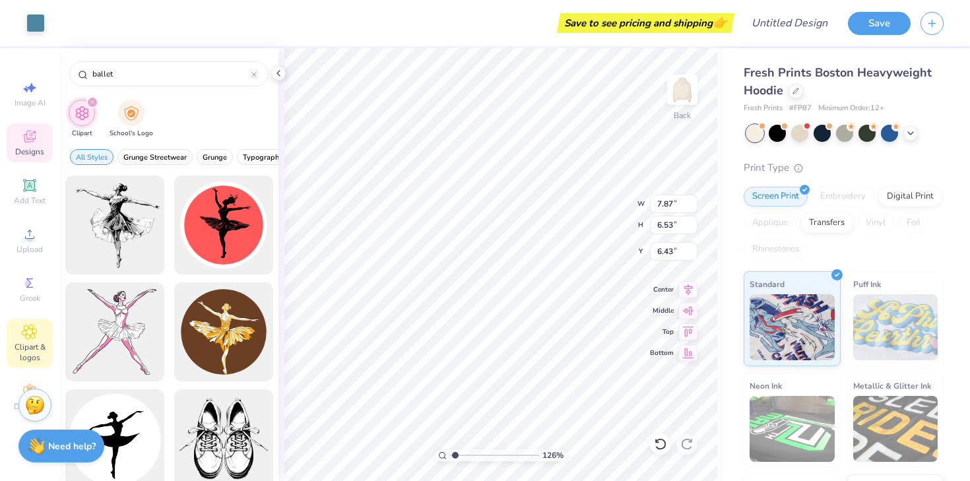
drag, startPoint x: 119, startPoint y: 73, endPoint x: 65, endPoint y: 63, distance: 55.0
click at [68, 67] on div "ballet" at bounding box center [168, 70] width 219 height 45
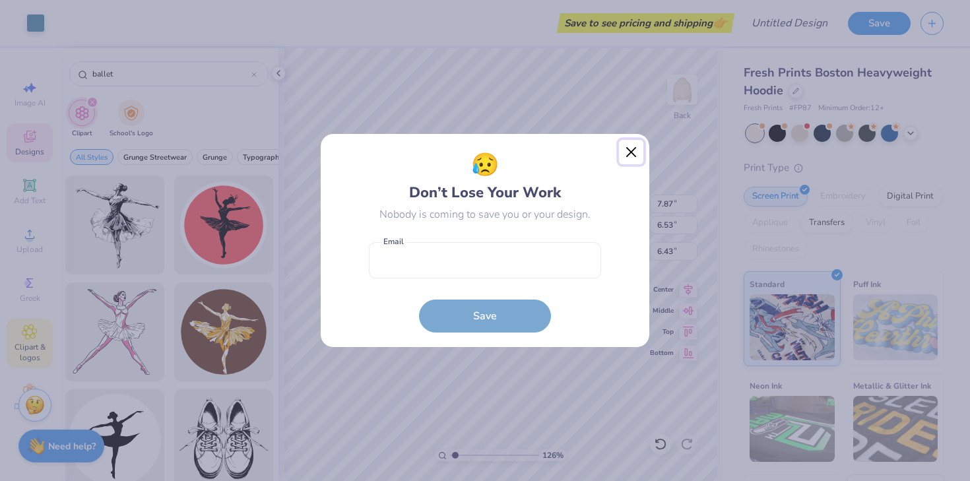
click at [621, 162] on button "Close" at bounding box center [631, 152] width 25 height 25
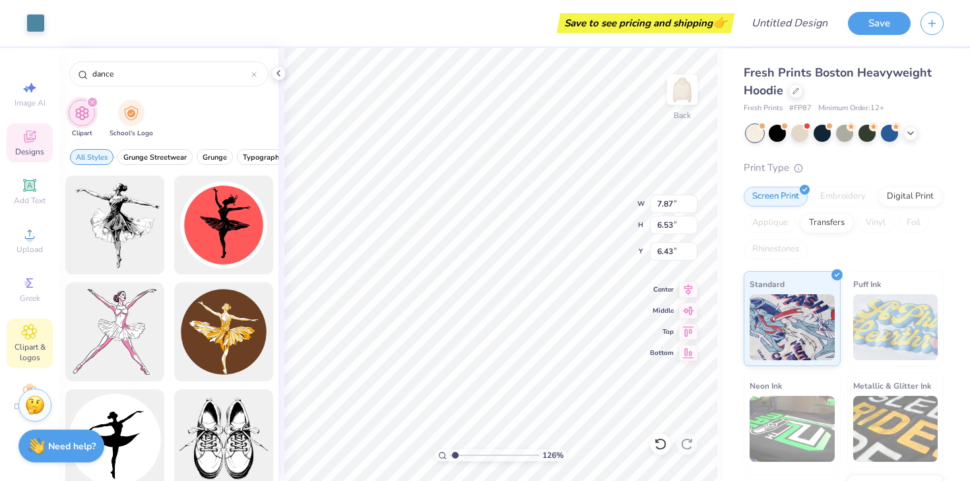
type input "dance"
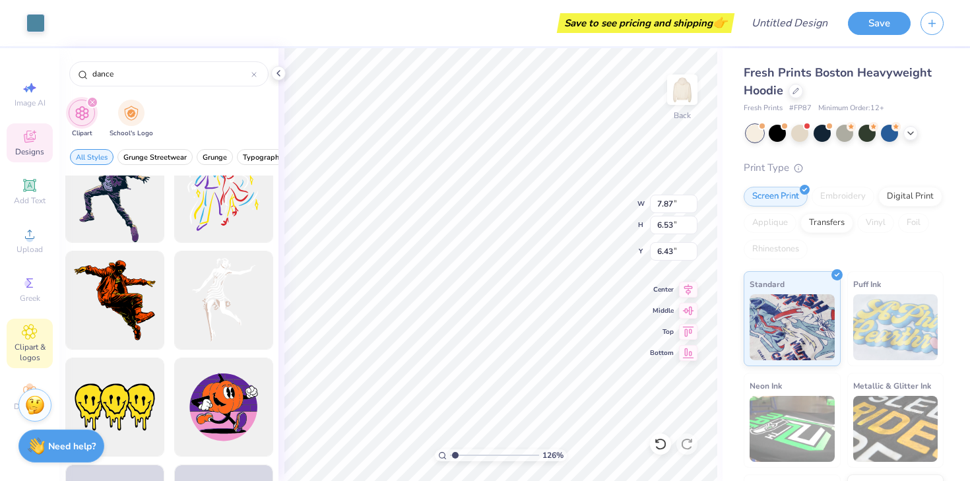
scroll to position [4844, 0]
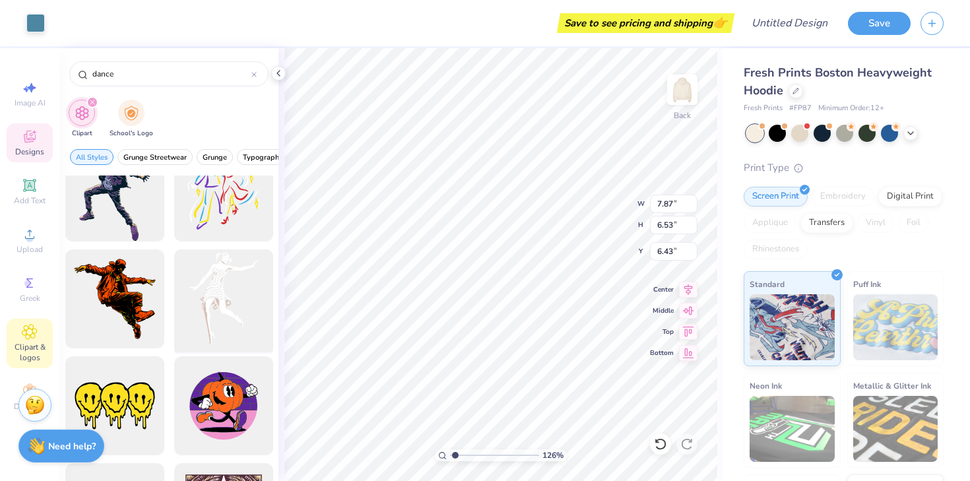
click at [216, 288] on div at bounding box center [223, 299] width 109 height 109
type input "7.52"
type input "9.96"
type input "3.00"
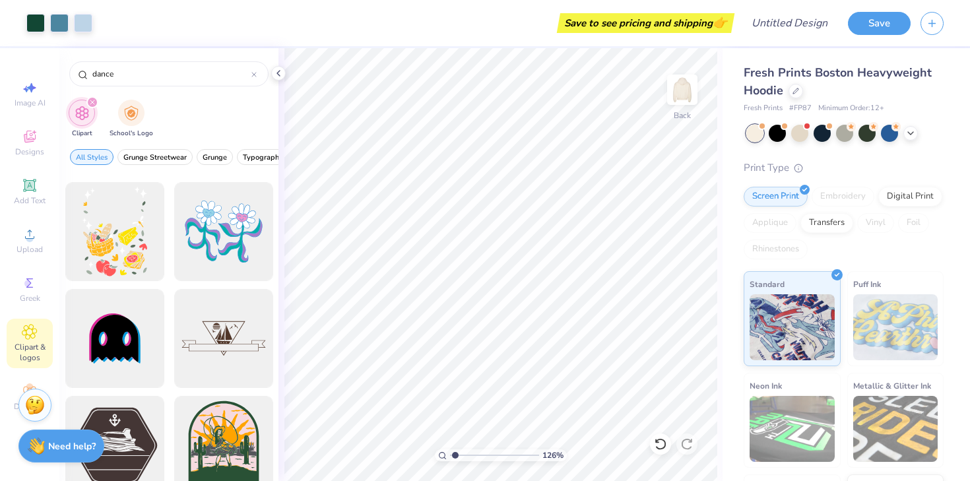
scroll to position [8642, 0]
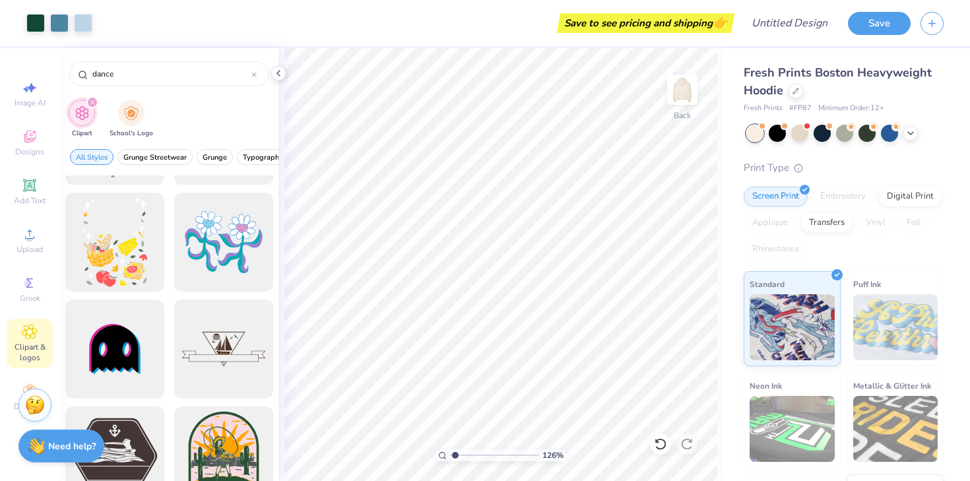
drag, startPoint x: 127, startPoint y: 71, endPoint x: 23, endPoint y: 69, distance: 103.6
click at [23, 69] on div "Art colors Save to see pricing and shipping 👉 Design Title Save Image AI Design…" at bounding box center [485, 240] width 970 height 481
type input "pointe"
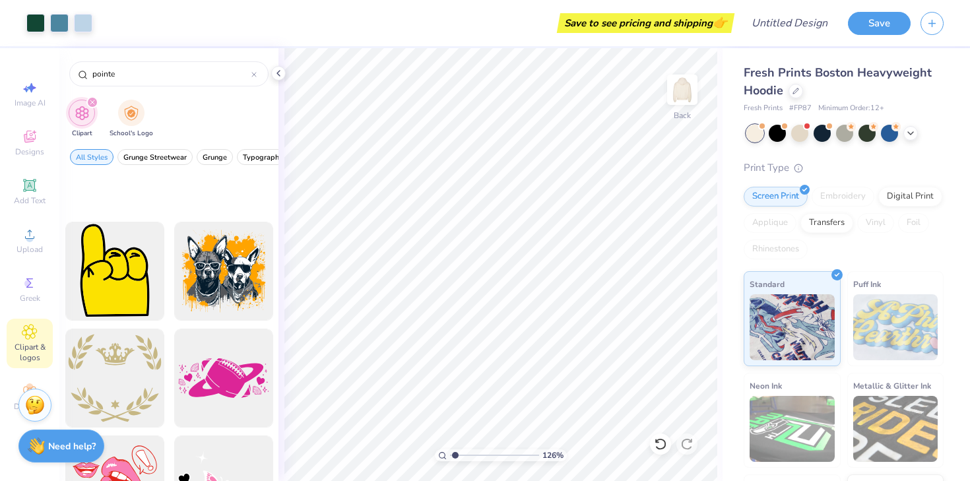
scroll to position [0, 0]
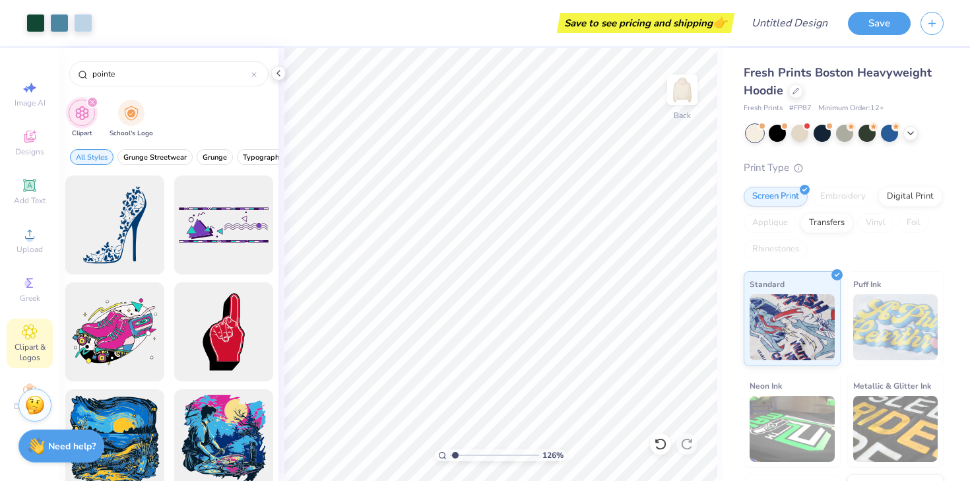
drag, startPoint x: 120, startPoint y: 73, endPoint x: 49, endPoint y: 61, distance: 72.1
click at [51, 63] on div "Art colors Save to see pricing and shipping 👉 Design Title Save Image AI Design…" at bounding box center [485, 240] width 970 height 481
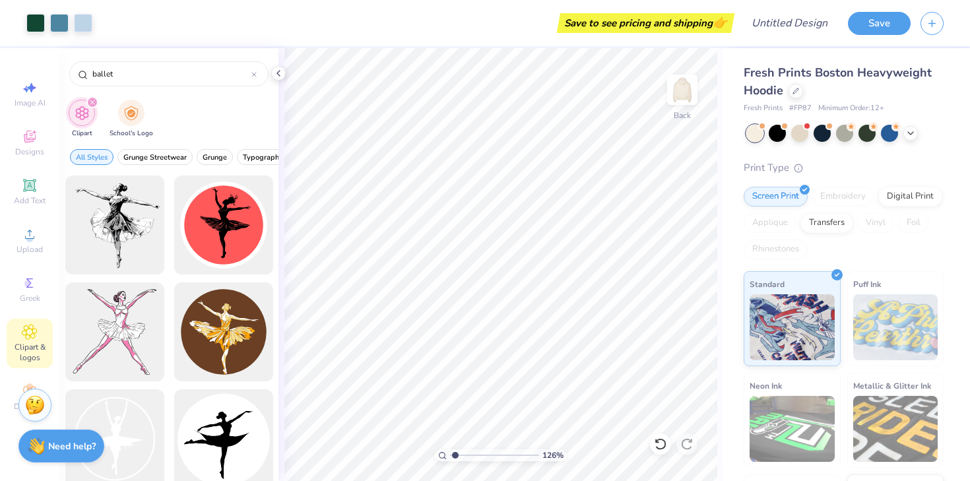
type input "ballet"
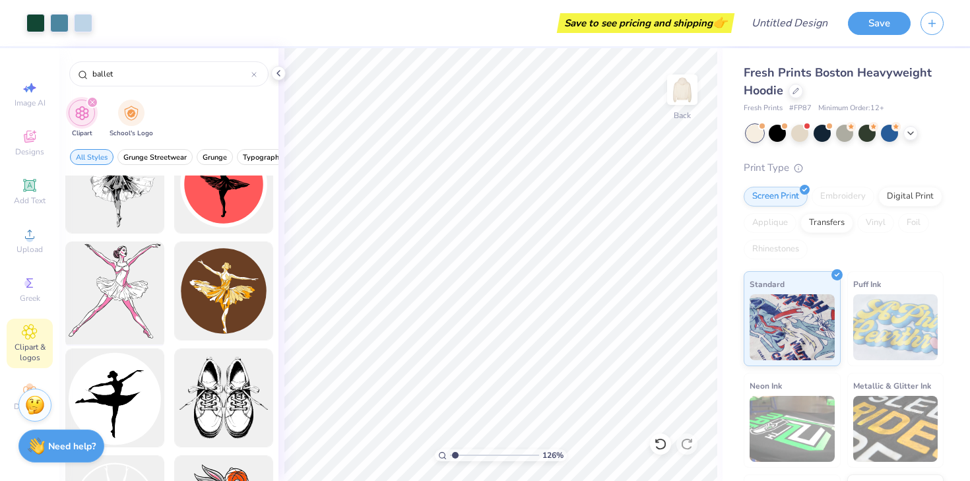
scroll to position [1, 0]
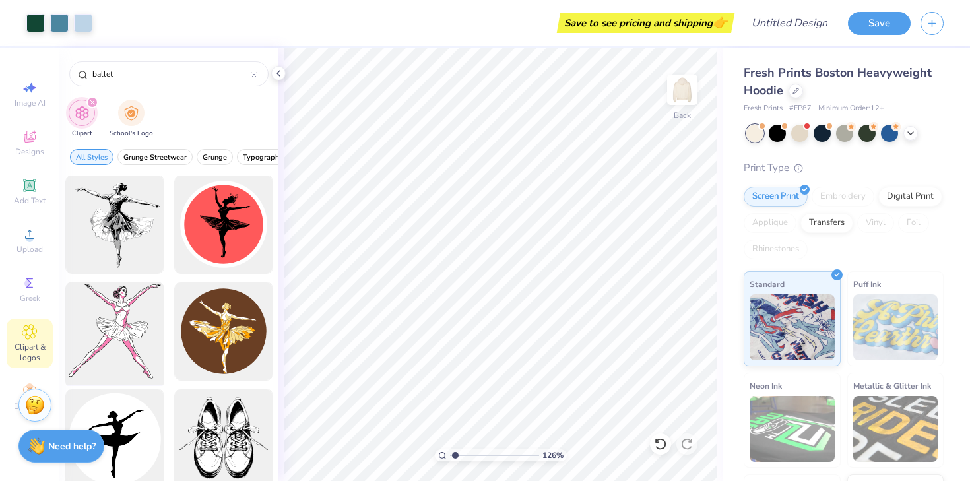
click at [133, 311] on div at bounding box center [114, 331] width 109 height 109
type input "5.88"
type input "6.02"
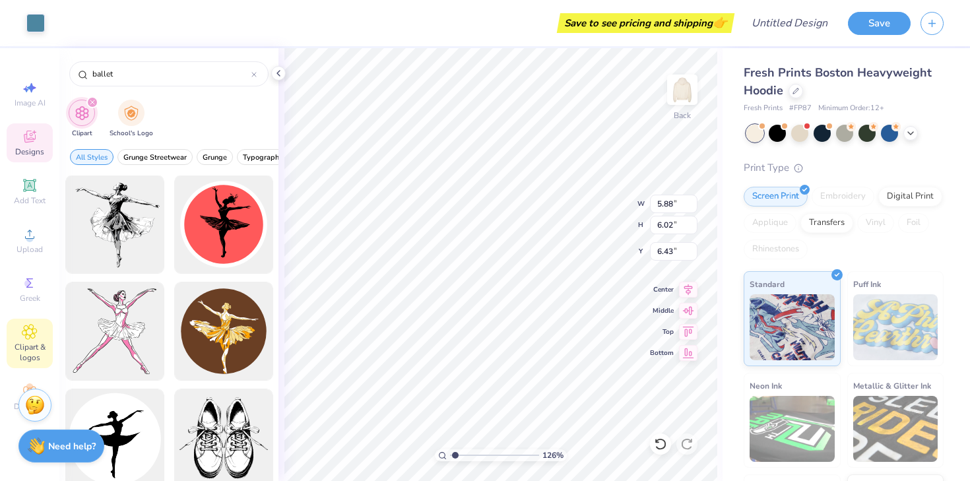
type input "7.87"
type input "6.53"
type input "6.47"
type input "3.74"
type input "1.96"
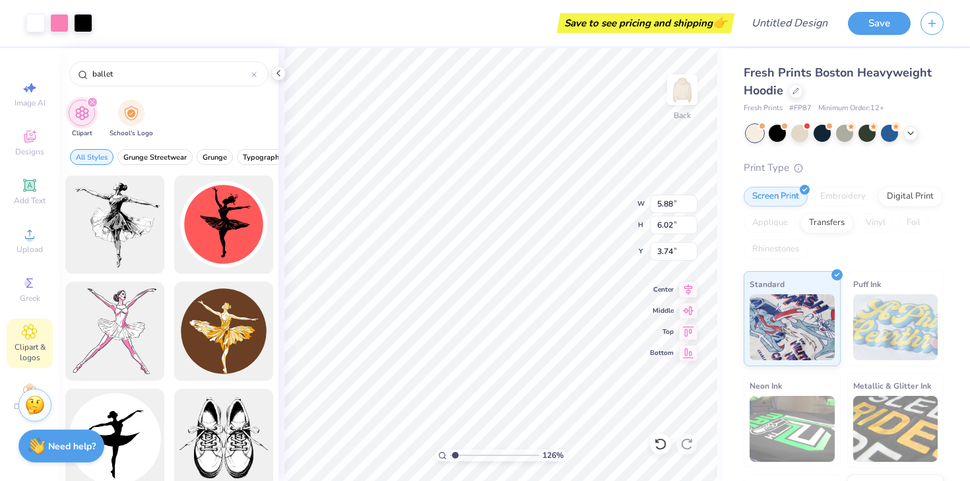
type input "1.23"
type input "7.12"
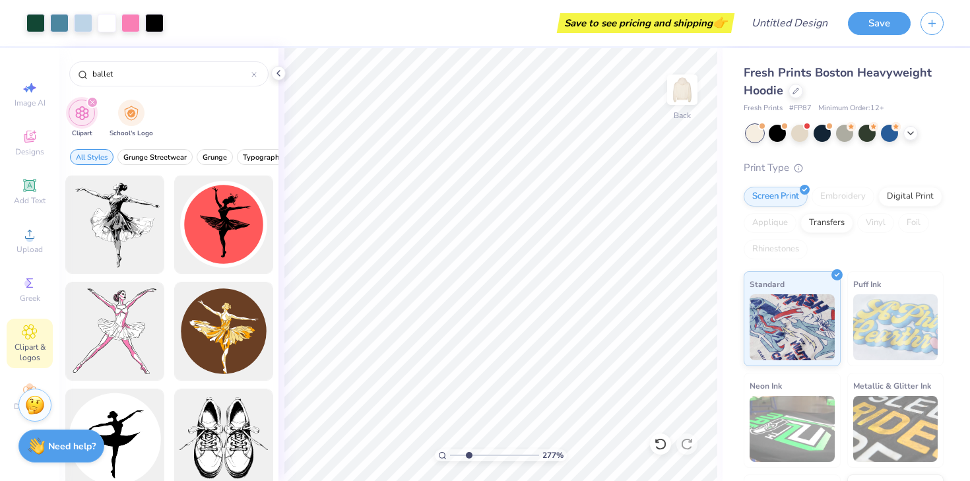
drag, startPoint x: 454, startPoint y: 455, endPoint x: 467, endPoint y: 454, distance: 13.3
type input "2.7"
click at [468, 455] on input "range" at bounding box center [494, 455] width 89 height 12
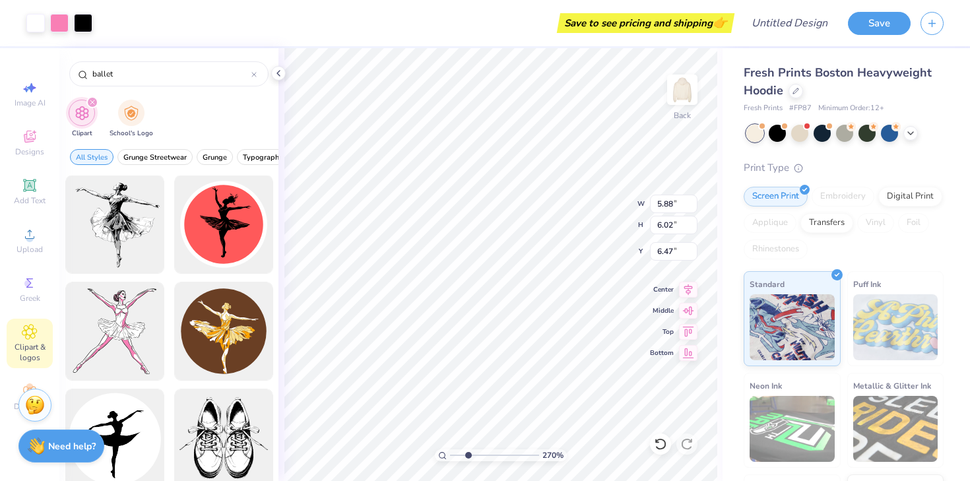
type input "3.91"
type input "0.21"
type input "0.34"
type input "7.00"
type input "6.57"
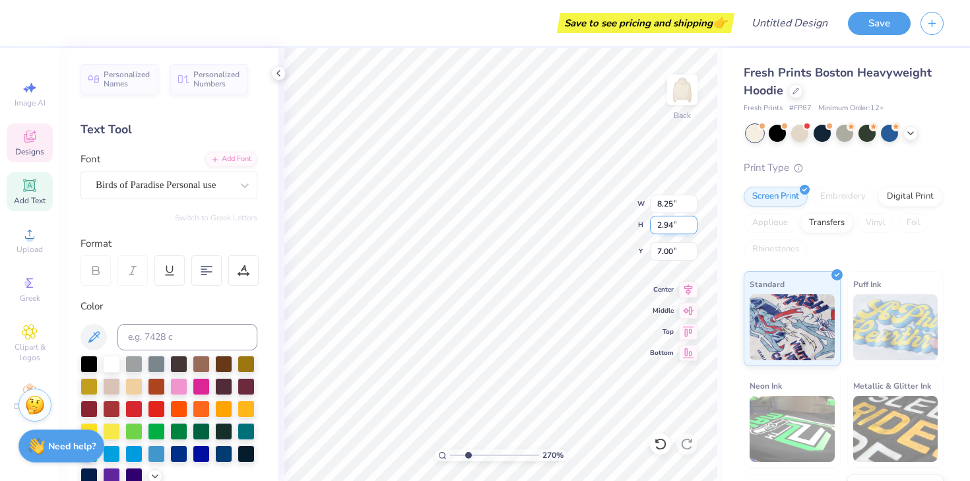
click at [587, 228] on div "270 % Back W 8.25 8.25 " H 2.94 2.94 " Y 7.00 7.00 " Center Middle Top Bottom" at bounding box center [500, 264] width 444 height 433
click at [603, 225] on div "270 % Back W 8.25 8.25 " H 2.94 2.94 " Y 7.00 7.00 " Center Middle Top Bottom" at bounding box center [500, 264] width 444 height 433
type input "4.56"
click at [32, 19] on div at bounding box center [35, 22] width 18 height 18
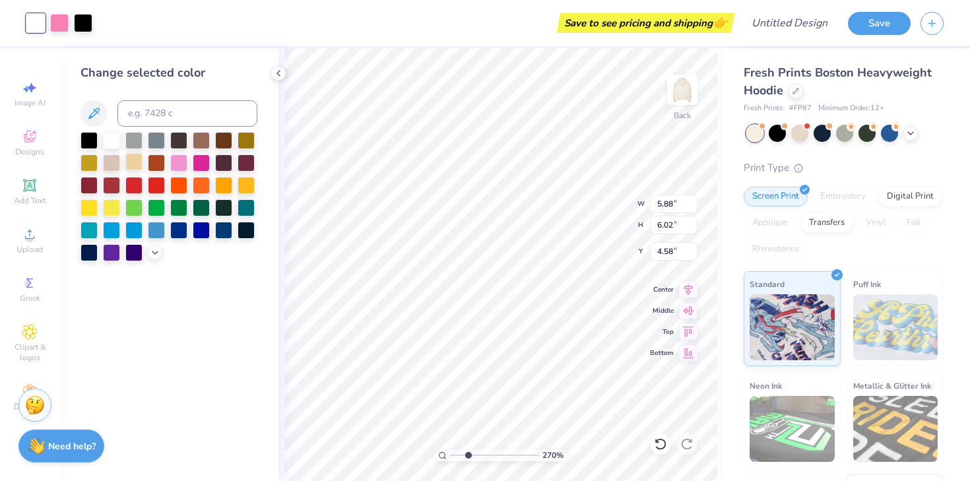
click at [131, 166] on div at bounding box center [133, 161] width 17 height 17
click at [99, 117] on icon at bounding box center [94, 114] width 16 height 16
click at [85, 115] on button at bounding box center [94, 113] width 26 height 26
click at [96, 111] on icon at bounding box center [93, 113] width 11 height 11
click at [153, 252] on icon at bounding box center [155, 251] width 11 height 11
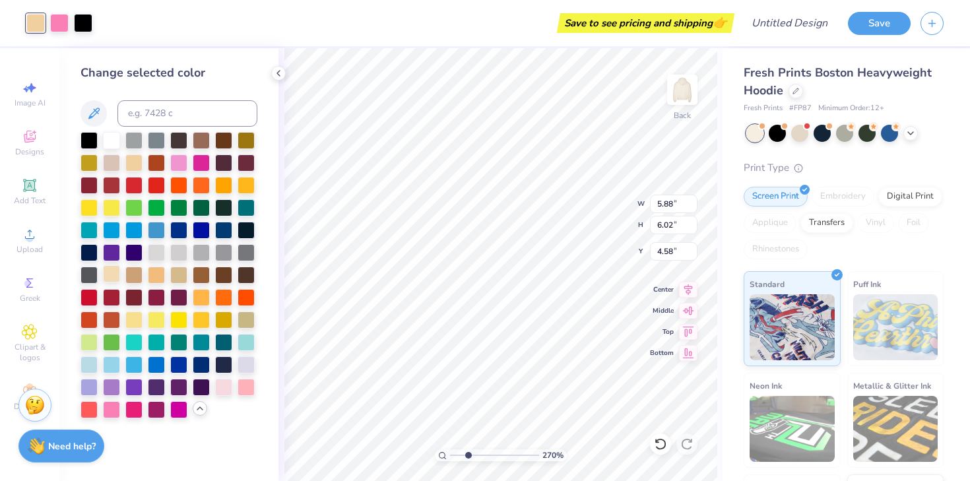
click at [113, 273] on div at bounding box center [111, 273] width 17 height 17
click at [114, 275] on div at bounding box center [111, 273] width 17 height 17
click at [62, 26] on div at bounding box center [59, 22] width 18 height 18
click at [94, 121] on button at bounding box center [94, 113] width 26 height 26
click at [79, 22] on div at bounding box center [83, 22] width 18 height 18
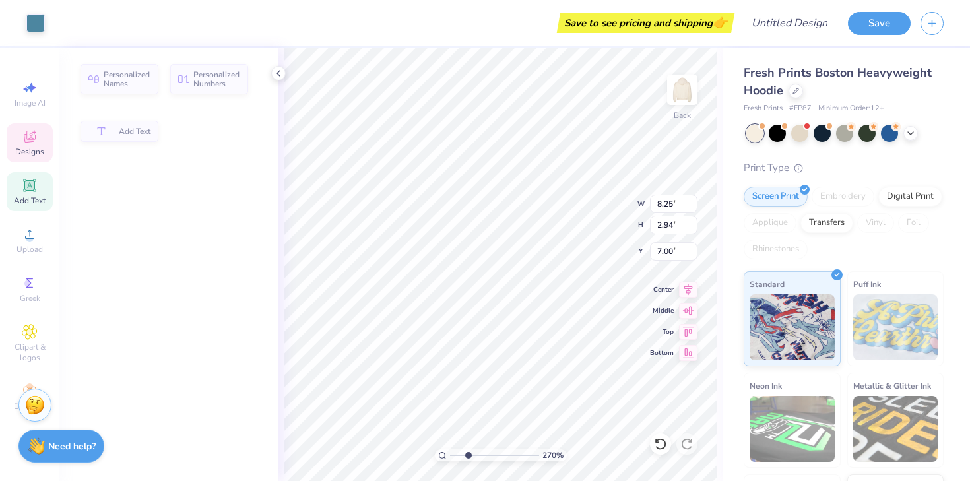
type input "8.25"
type input "2.94"
type input "7.00"
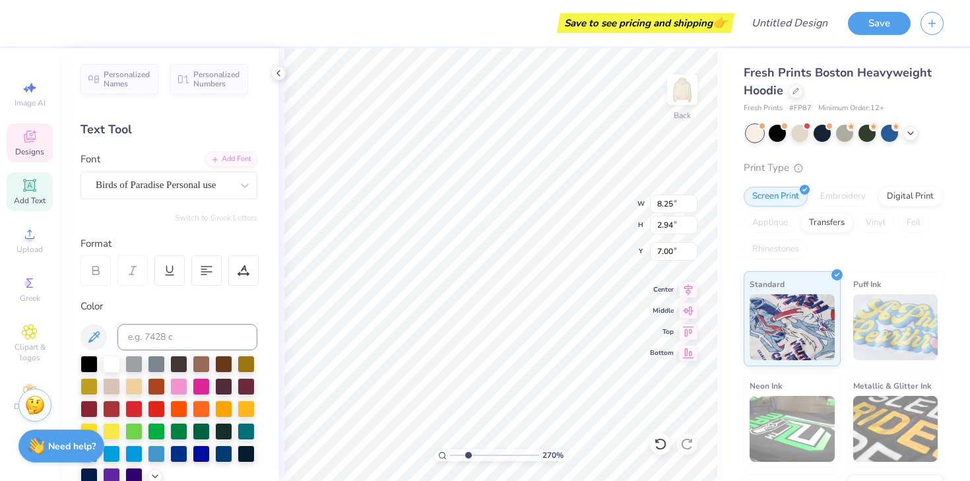
type input "5.88"
type input "6.02"
type input "4.59"
click at [87, 24] on div at bounding box center [83, 22] width 18 height 18
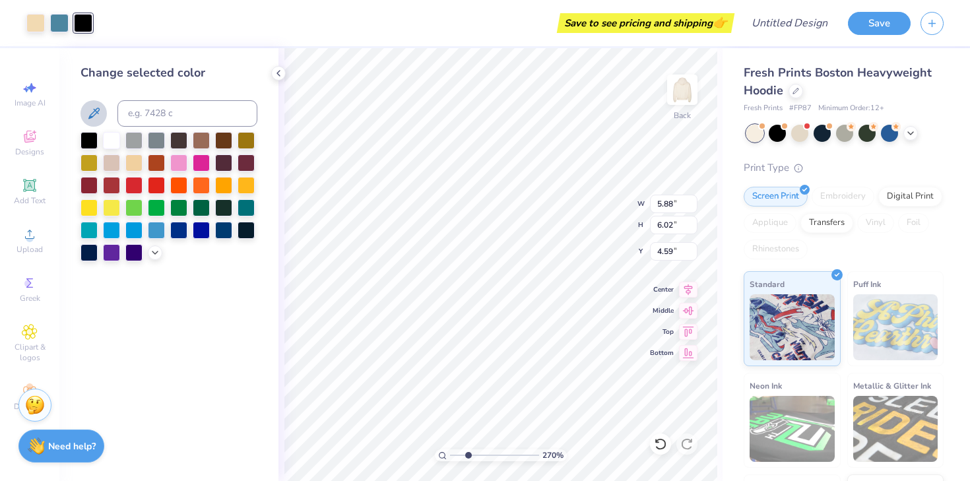
click at [96, 117] on icon at bounding box center [94, 114] width 16 height 16
click at [32, 16] on div at bounding box center [35, 22] width 18 height 18
click at [91, 118] on icon at bounding box center [94, 114] width 16 height 16
click at [152, 253] on icon at bounding box center [155, 251] width 11 height 11
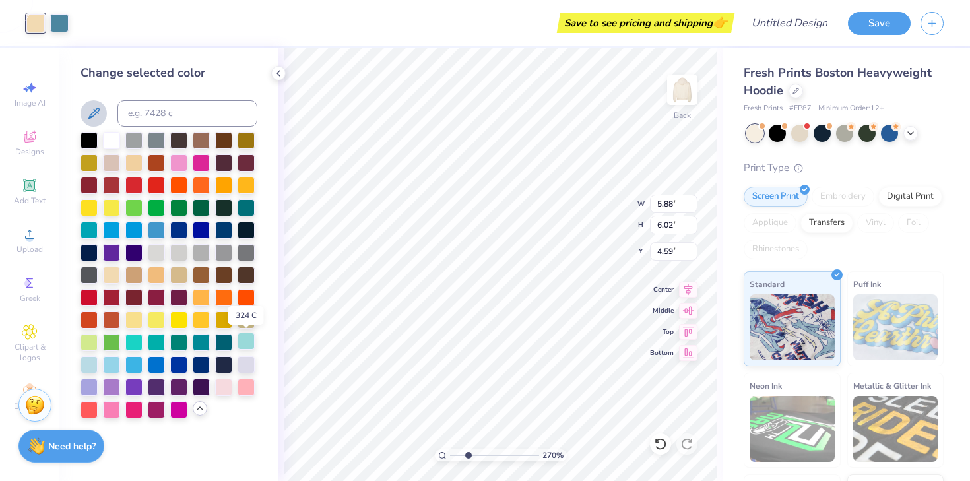
click at [247, 341] on div at bounding box center [246, 341] width 17 height 17
click at [90, 362] on div at bounding box center [89, 363] width 17 height 17
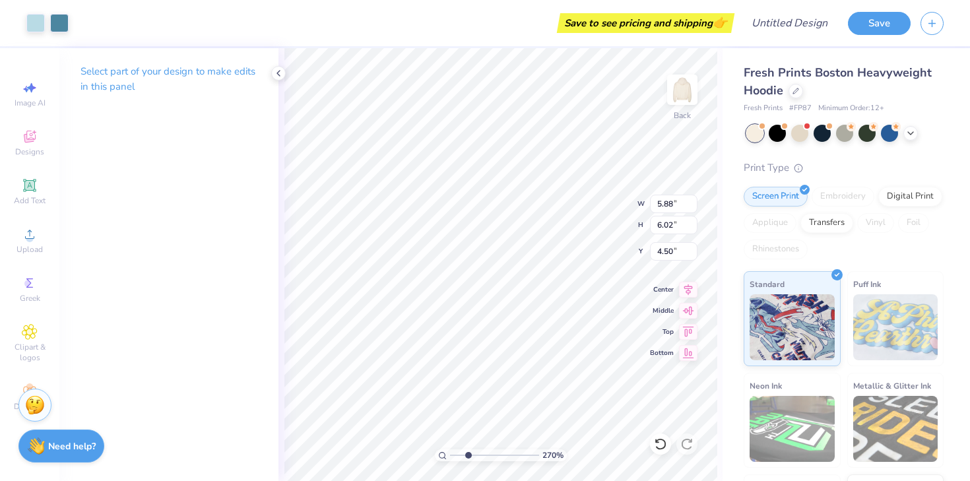
type input "4.50"
drag, startPoint x: 467, startPoint y: 455, endPoint x: 457, endPoint y: 457, distance: 10.1
type input "1.42"
click at [457, 457] on input "range" at bounding box center [494, 455] width 89 height 12
